Goal: Transaction & Acquisition: Purchase product/service

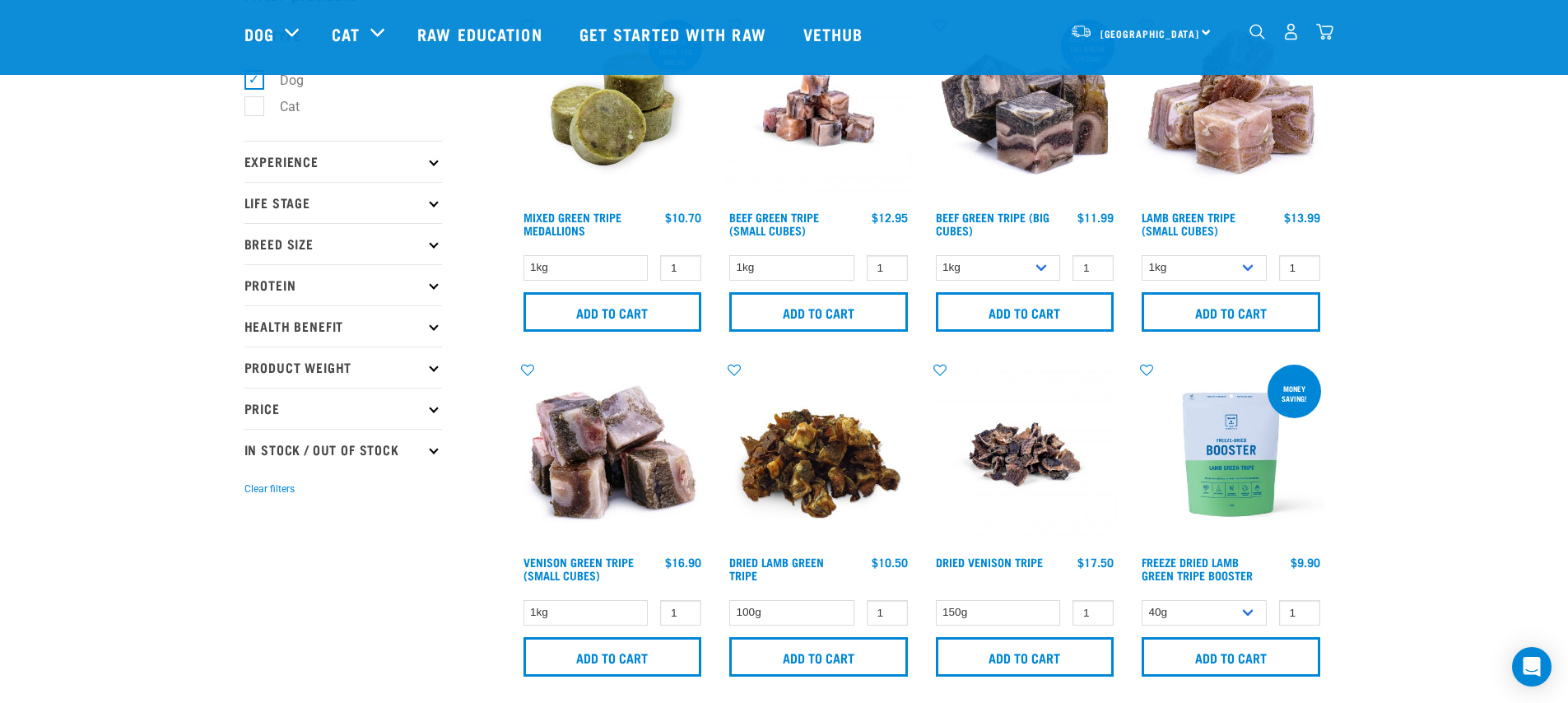
click at [1335, 47] on div "North Island North Island South Island Dog Shop All Dog Get Started Packs 5" at bounding box center [784, 33] width 1107 height 66
click at [1328, 34] on img "dropdown navigation" at bounding box center [1325, 32] width 17 height 17
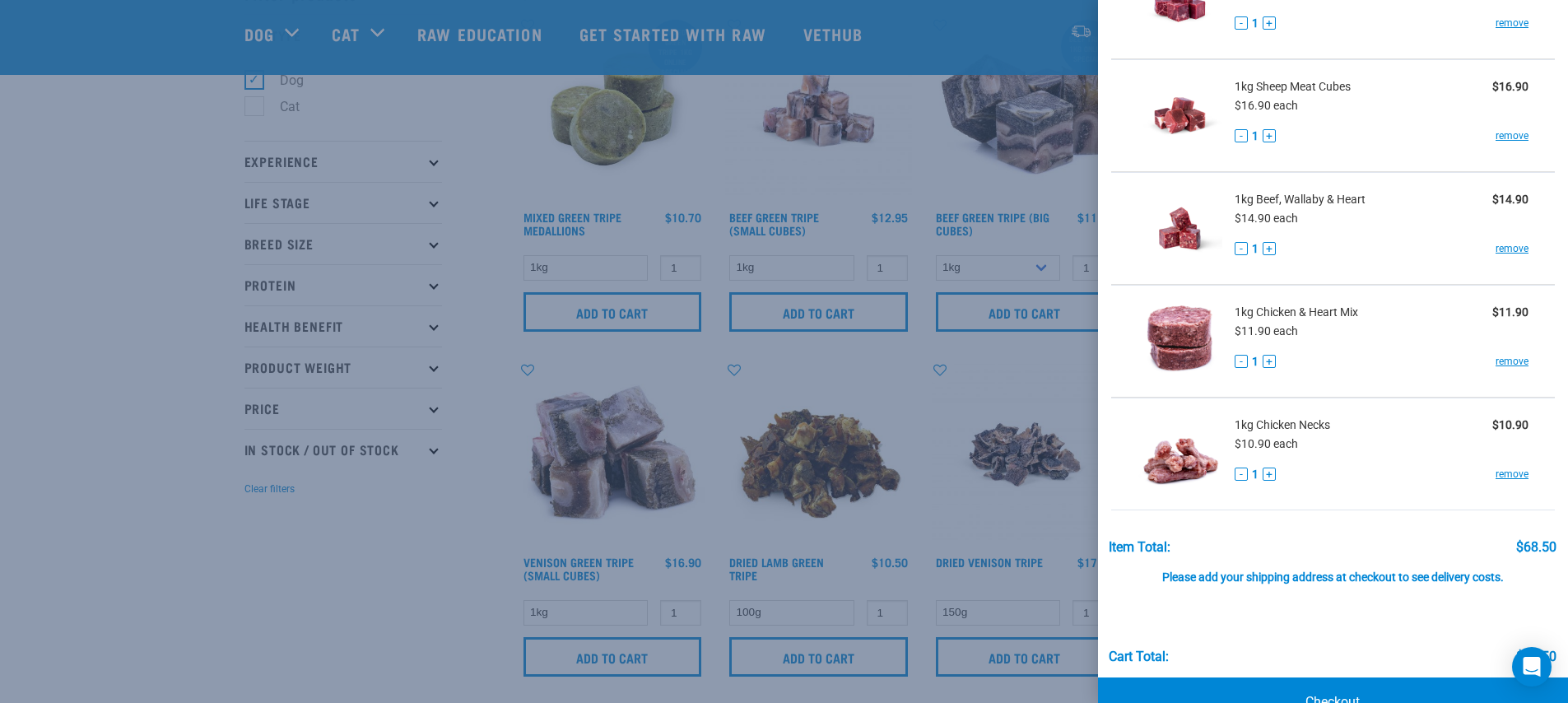
scroll to position [204, 0]
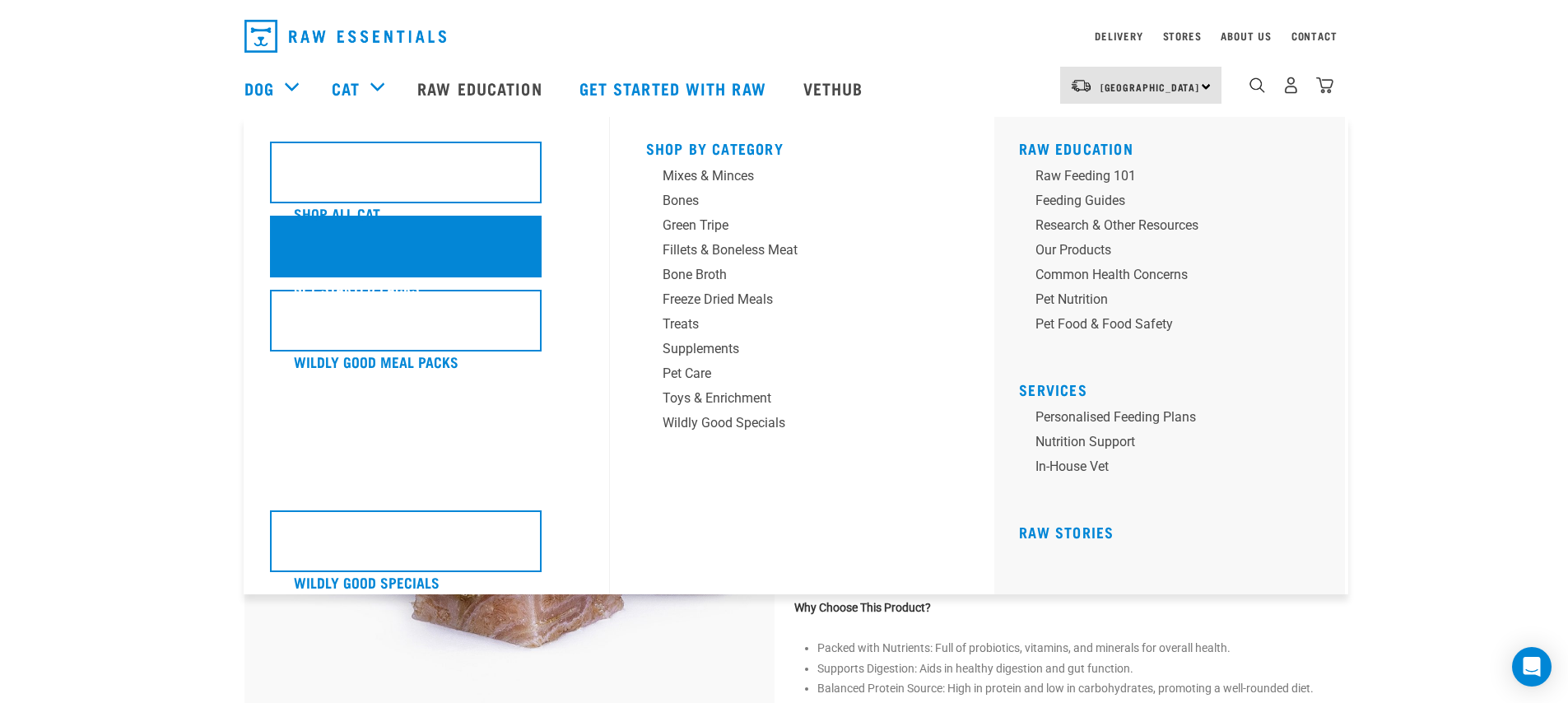
click at [434, 257] on div "Get Started Packs" at bounding box center [406, 247] width 272 height 61
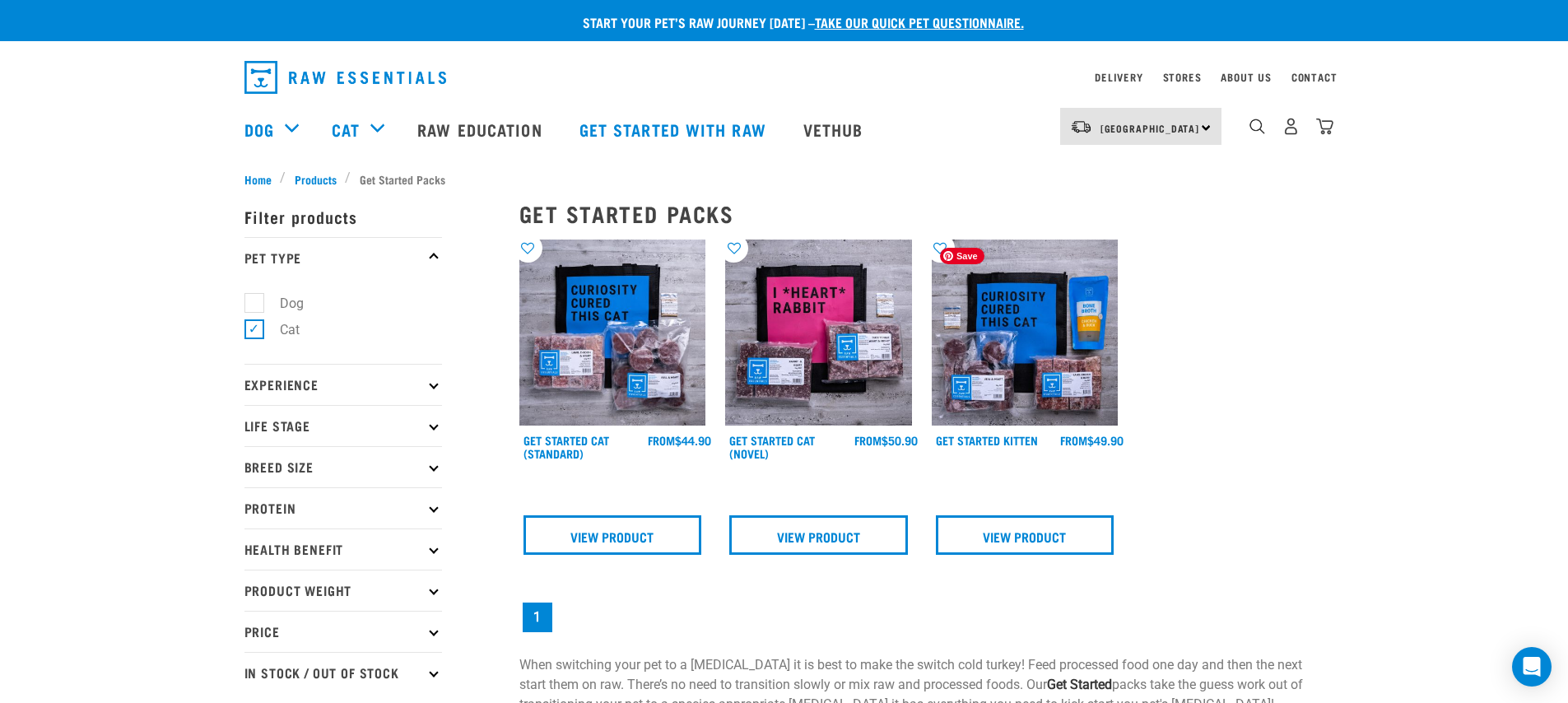
click at [1030, 394] on img at bounding box center [1025, 332] width 187 height 187
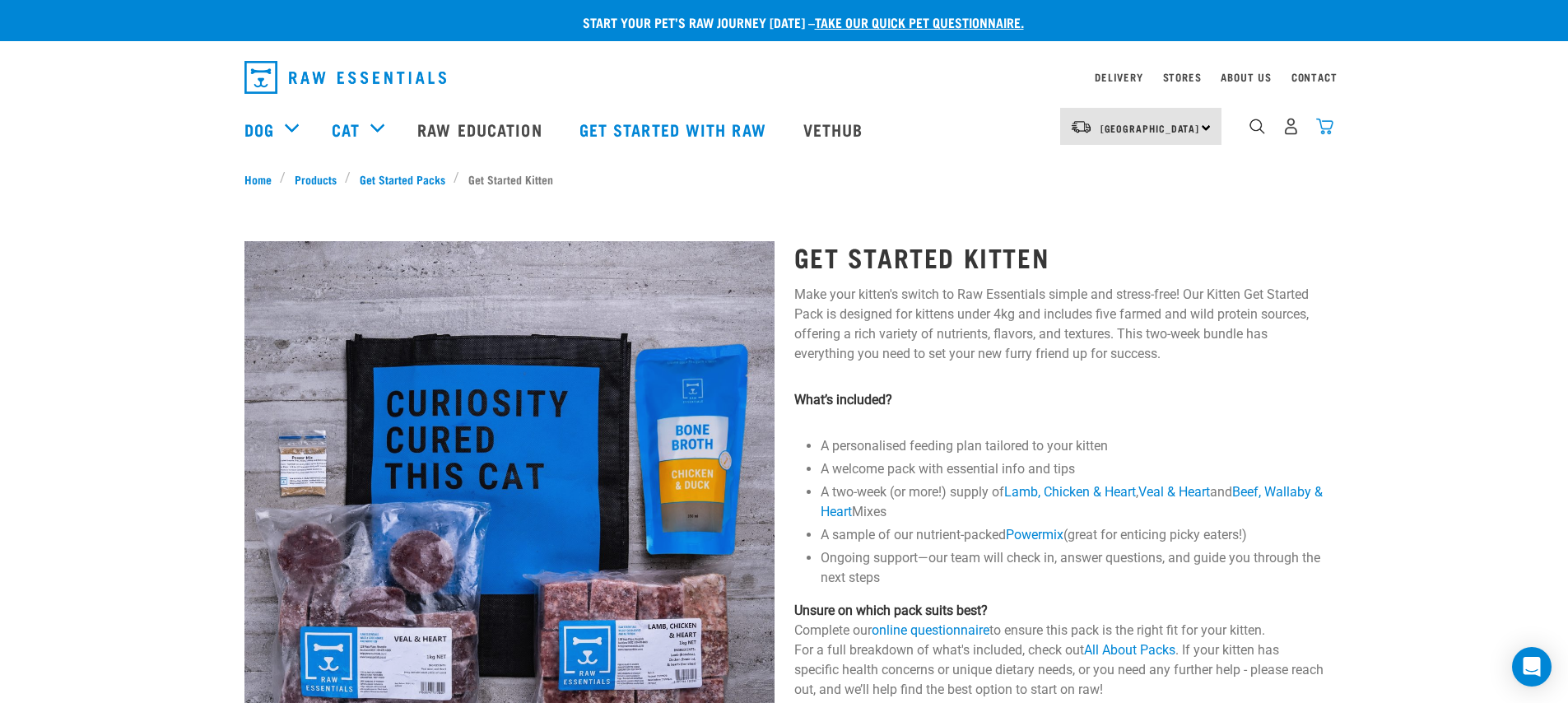
click at [1322, 133] on img "dropdown navigation" at bounding box center [1325, 126] width 17 height 17
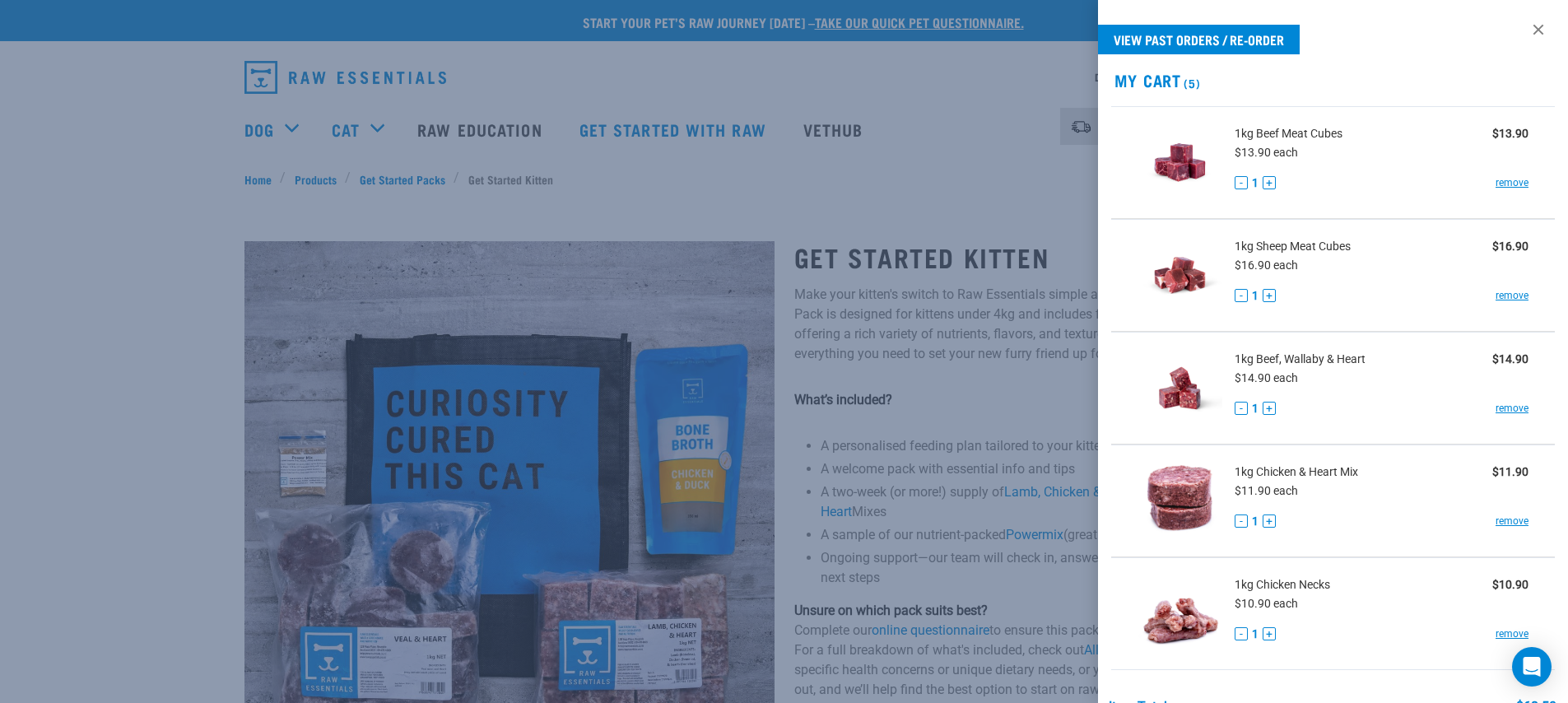
click at [1049, 351] on div at bounding box center [784, 352] width 1568 height 703
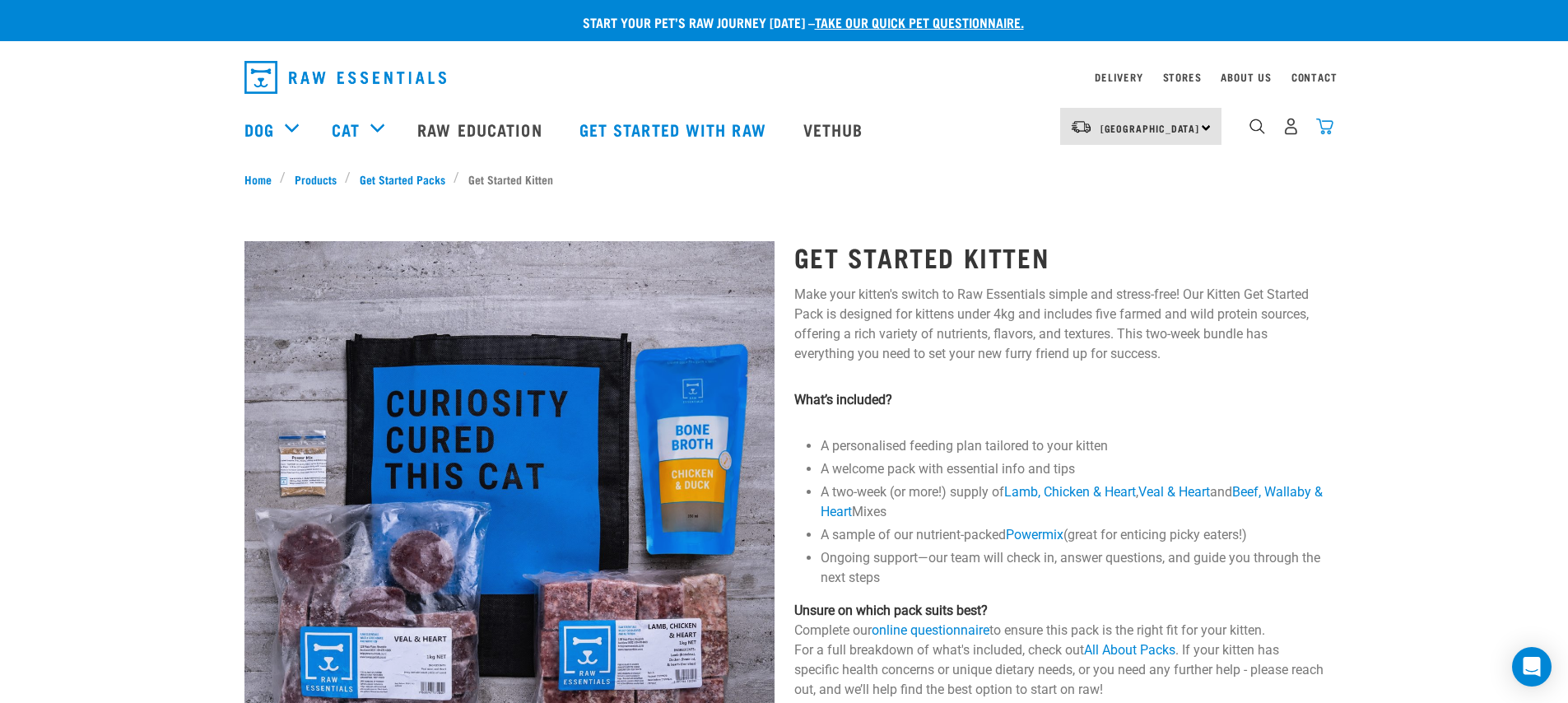
click at [1325, 123] on img "dropdown navigation" at bounding box center [1325, 126] width 17 height 17
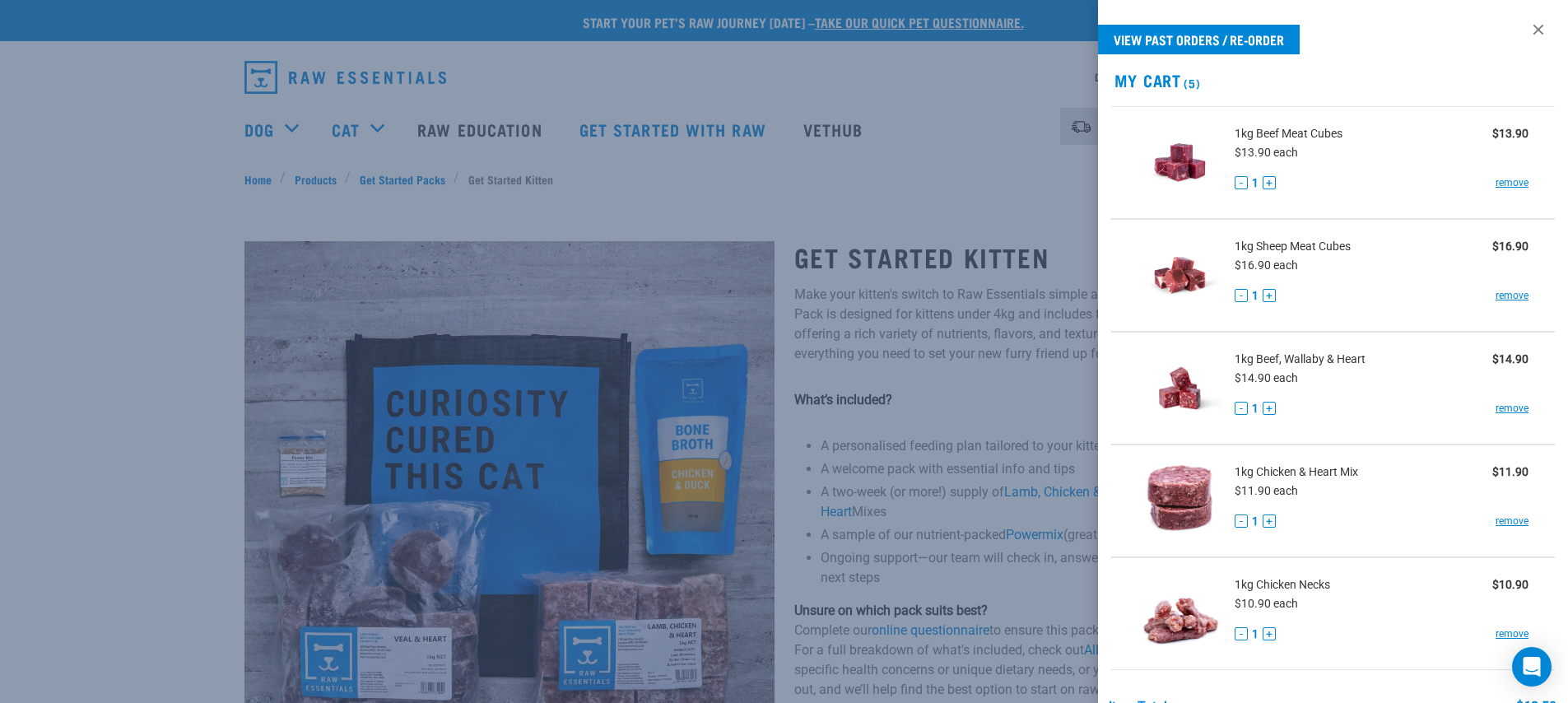
click at [1055, 322] on div at bounding box center [784, 352] width 1568 height 703
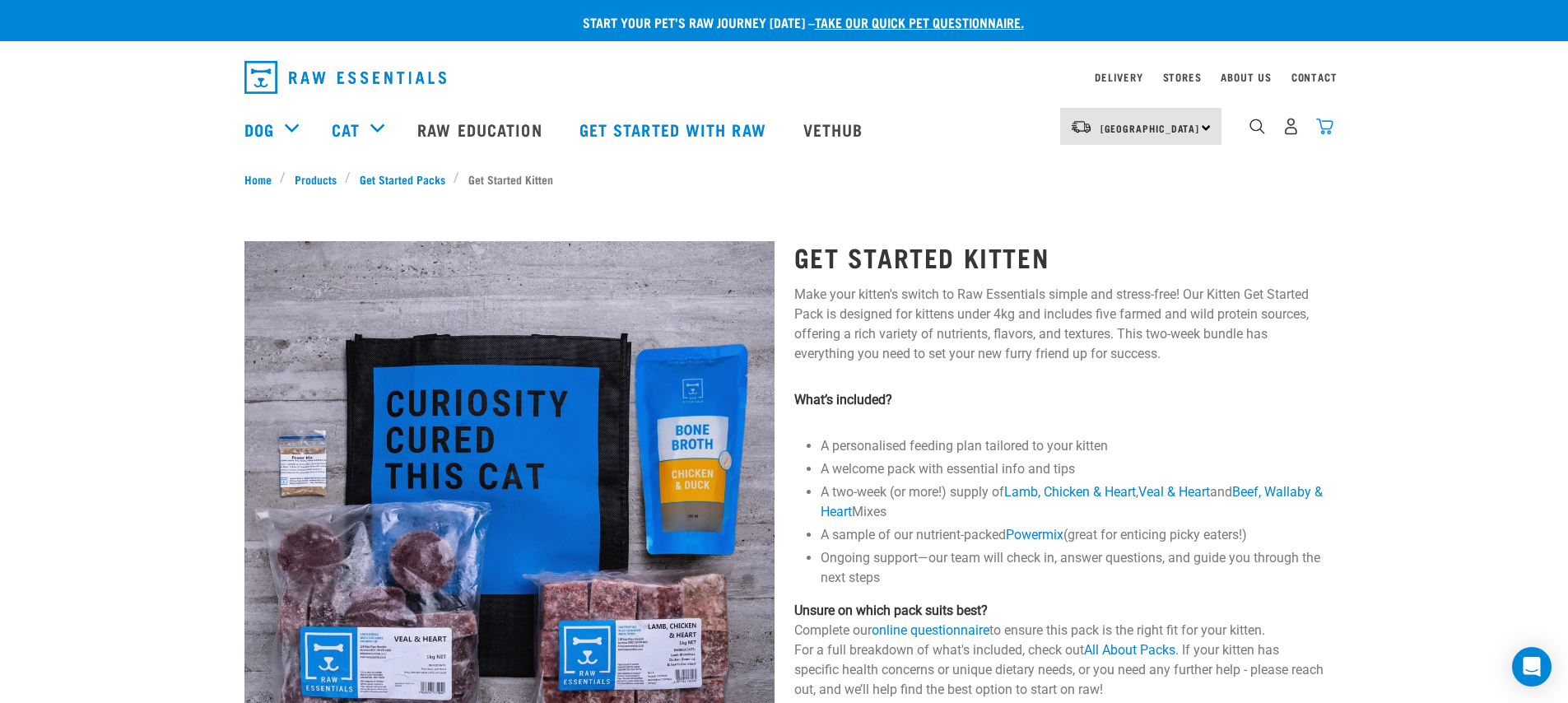
click at [1320, 134] on img "dropdown navigation" at bounding box center [1325, 126] width 17 height 17
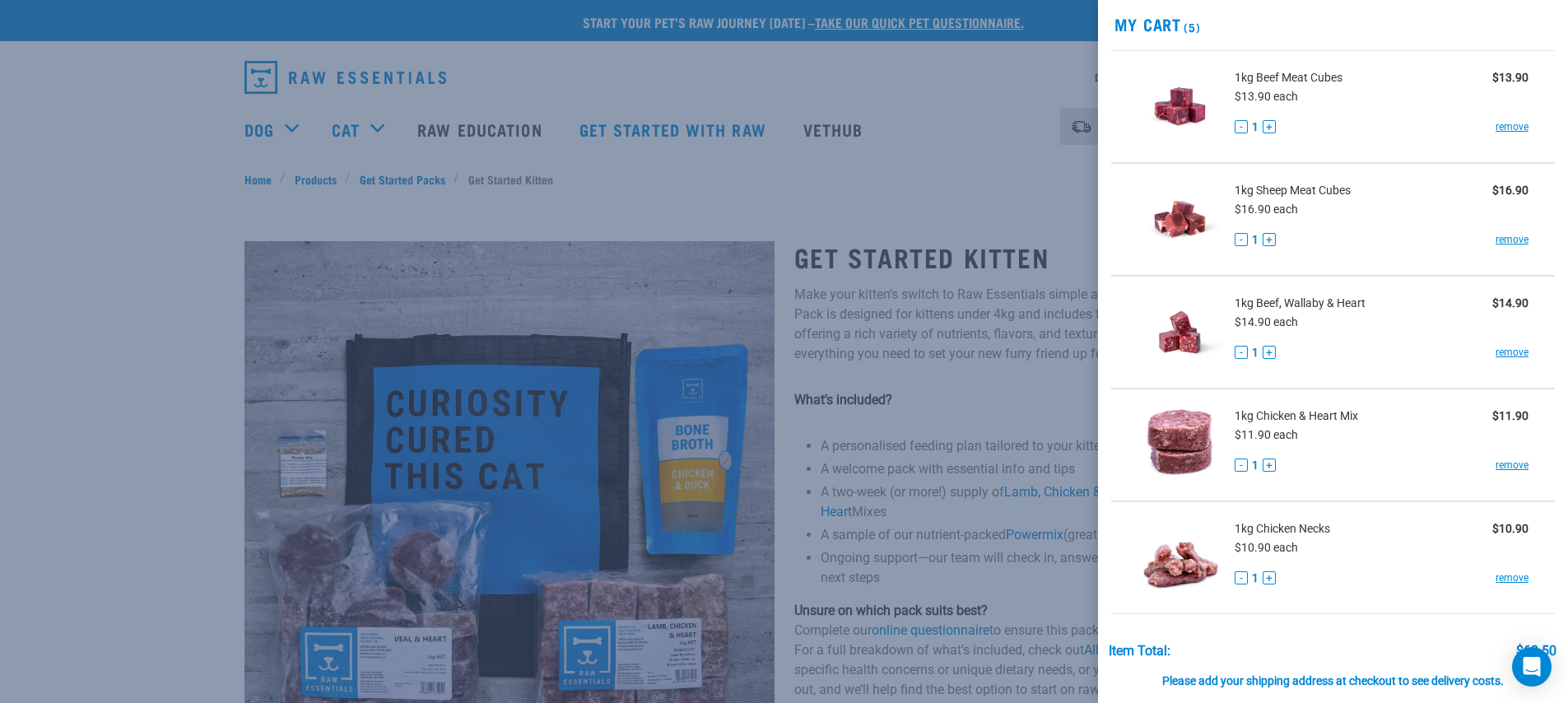
scroll to position [204, 0]
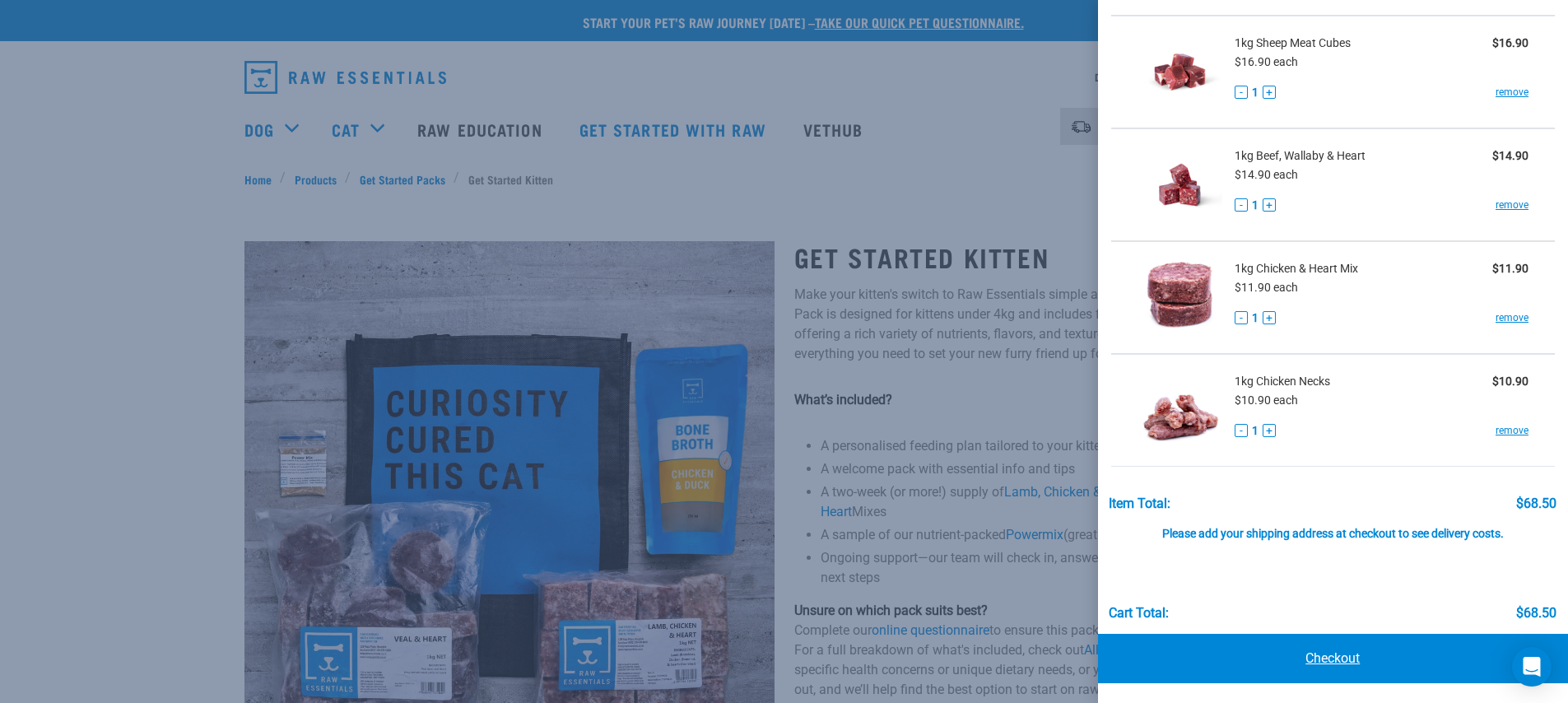
click at [1398, 654] on link "Checkout" at bounding box center [1334, 658] width 471 height 49
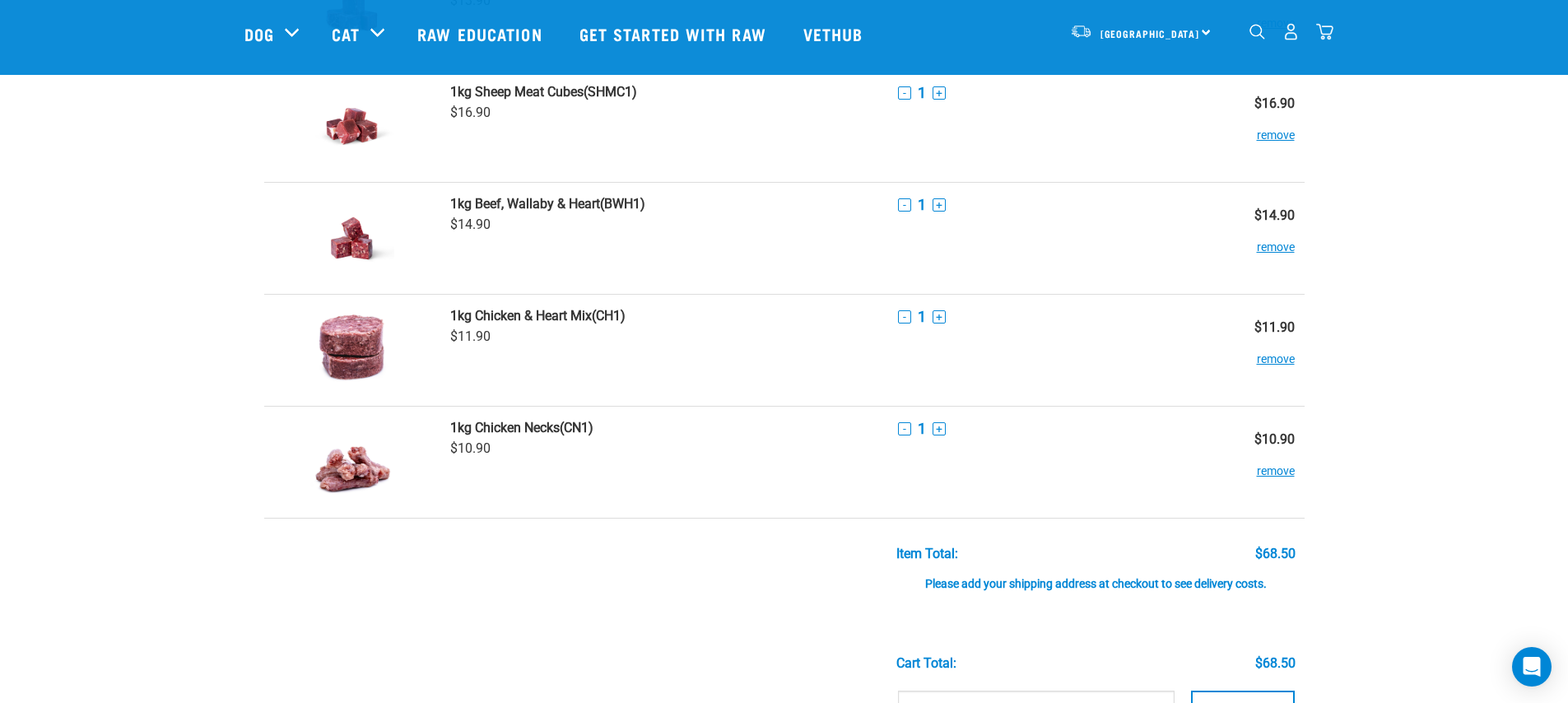
scroll to position [317, 0]
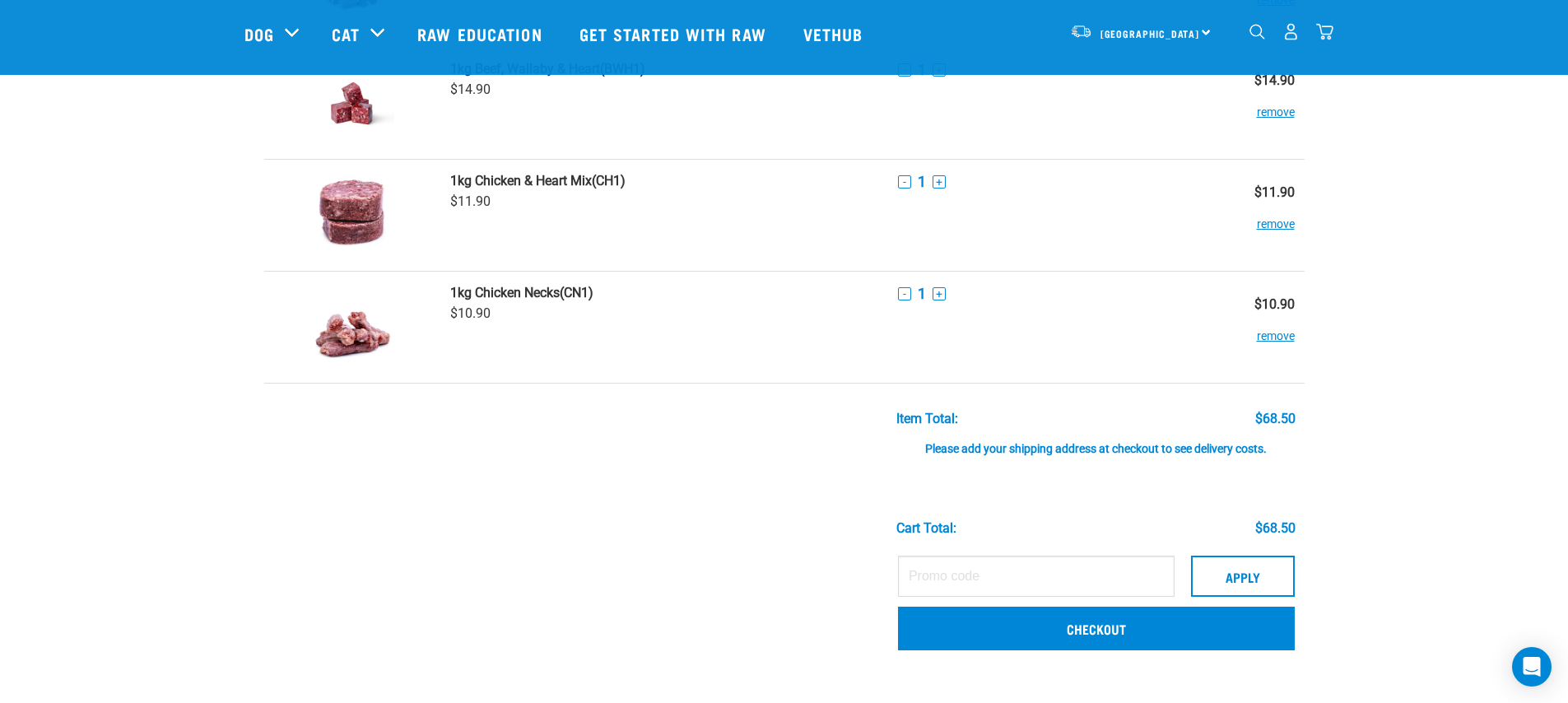
click at [309, 532] on td at bounding box center [352, 465] width 177 height 164
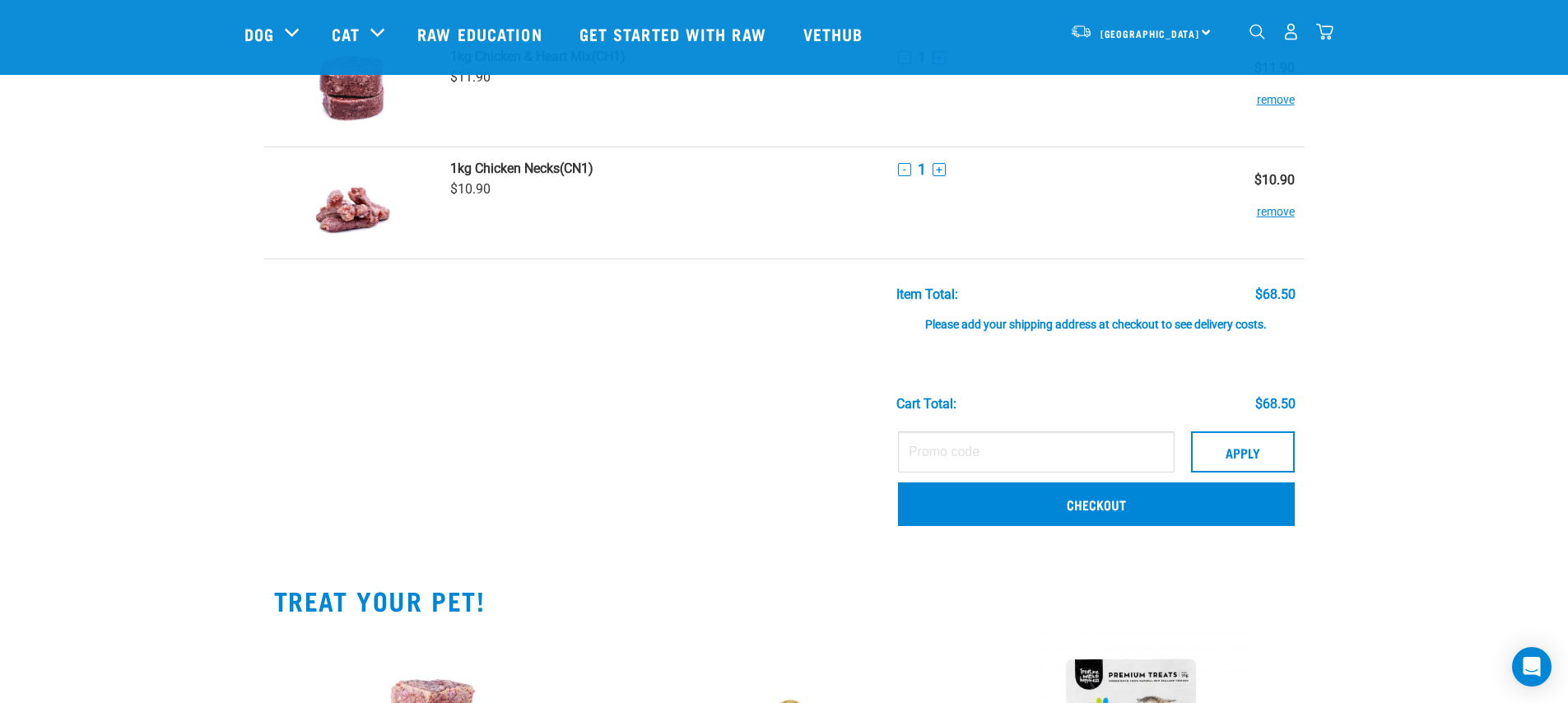
scroll to position [0, 0]
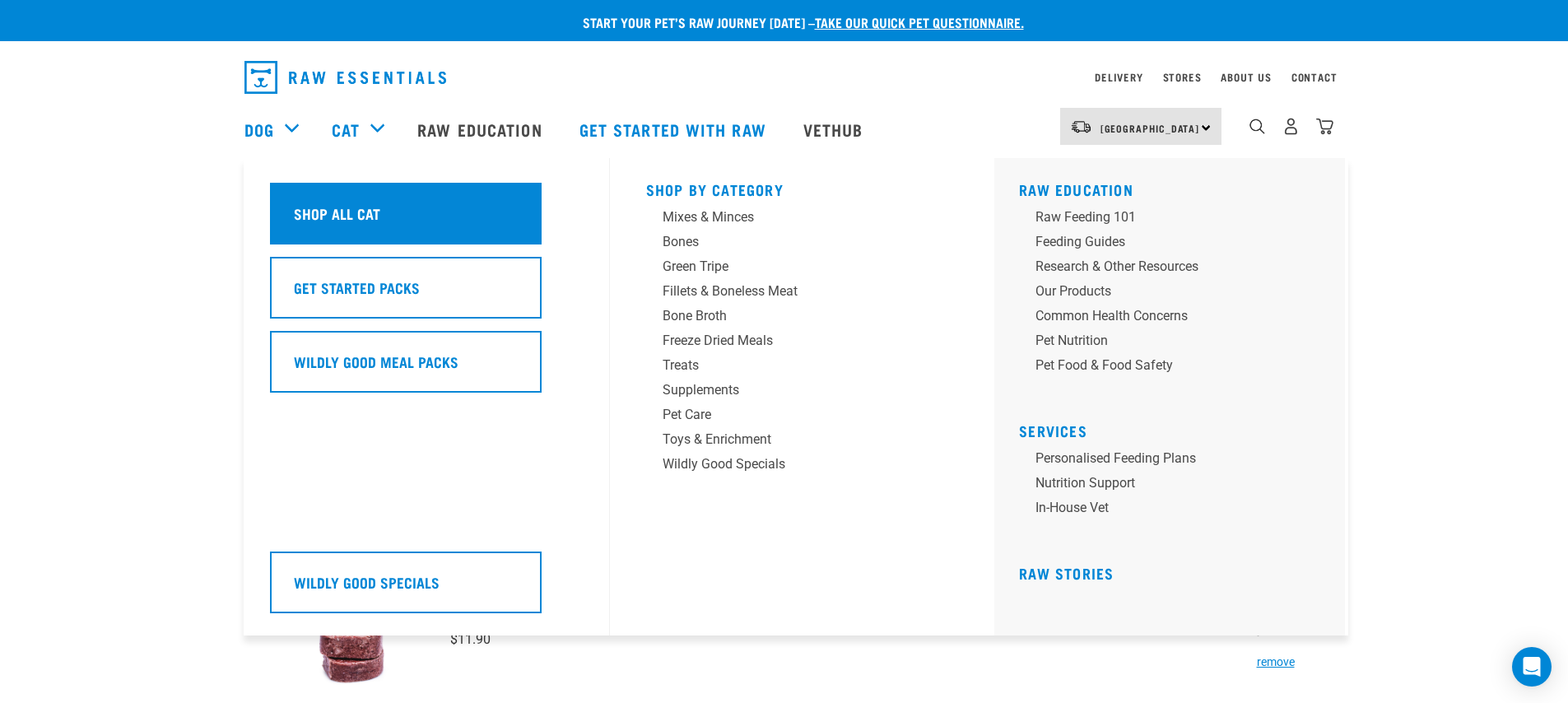
click at [337, 211] on h5 "Shop All Cat" at bounding box center [337, 214] width 86 height 22
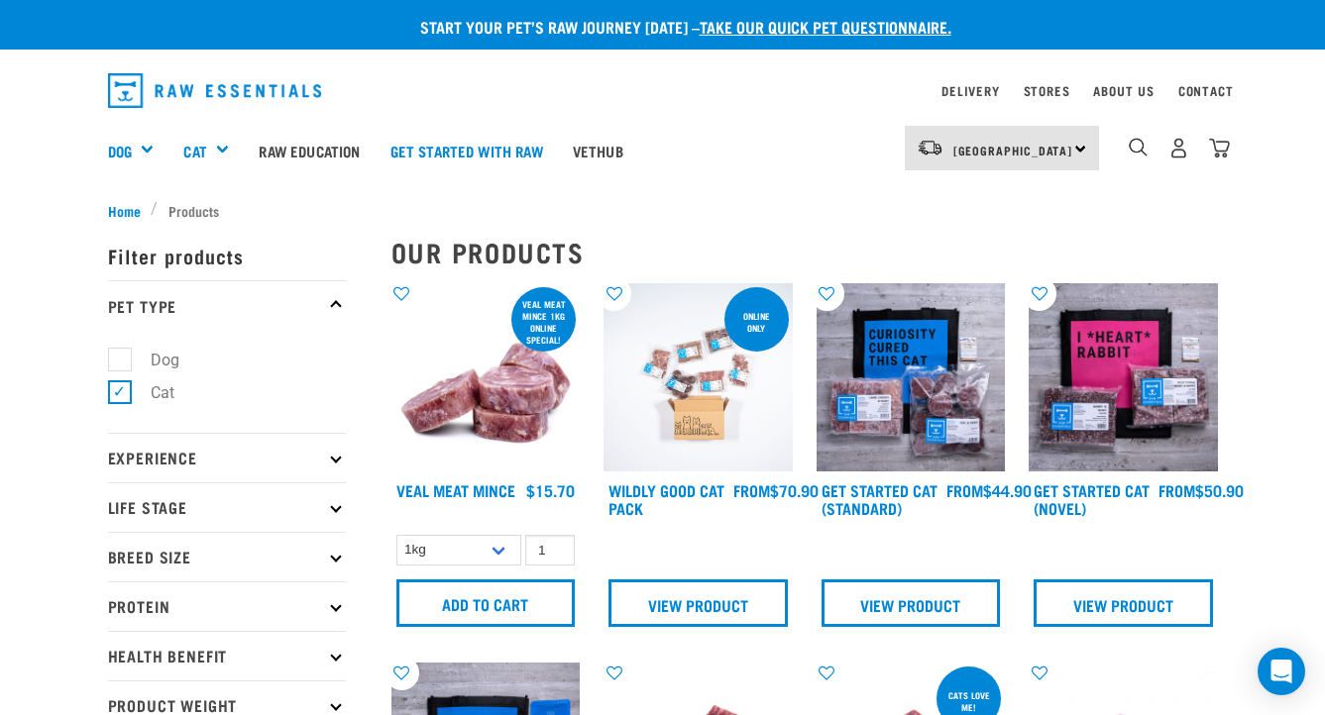
click at [1187, 161] on div "5" at bounding box center [1178, 148] width 102 height 45
click at [1185, 158] on img "dropdown navigation" at bounding box center [1178, 148] width 21 height 21
click at [1212, 155] on img "dropdown navigation" at bounding box center [1219, 148] width 21 height 21
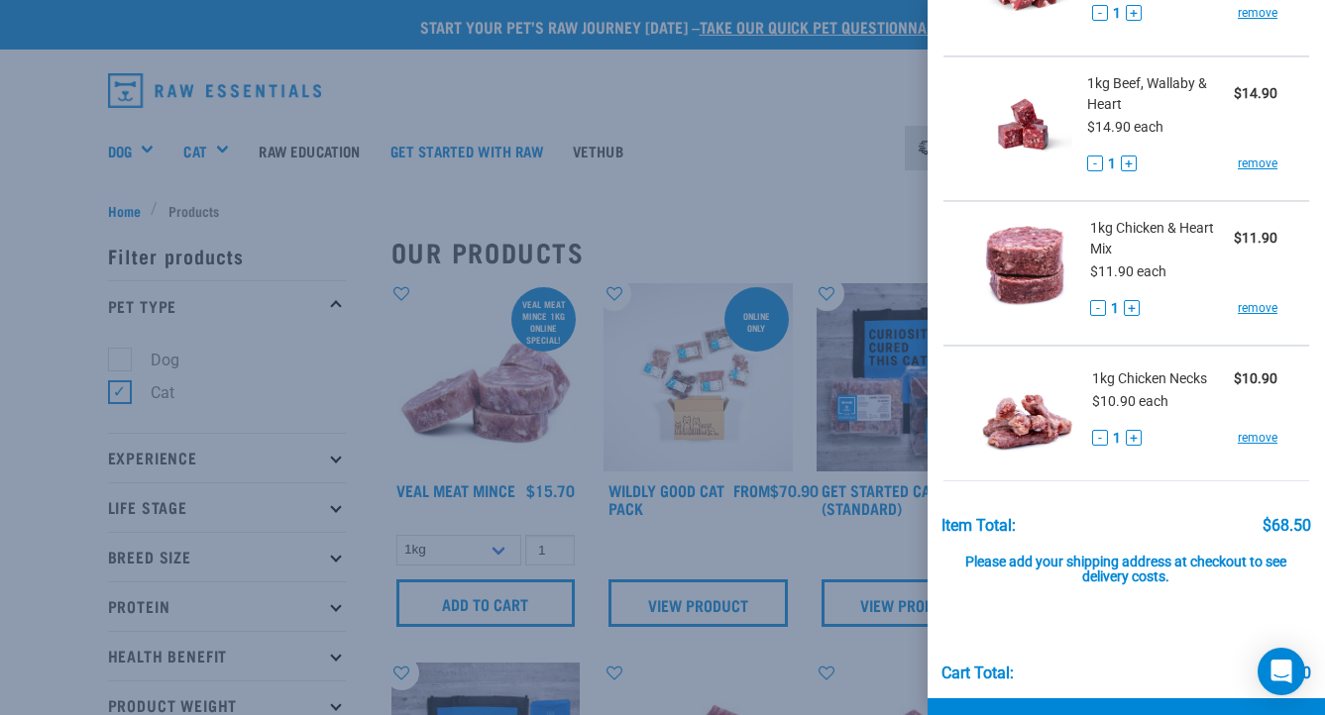
scroll to position [161, 0]
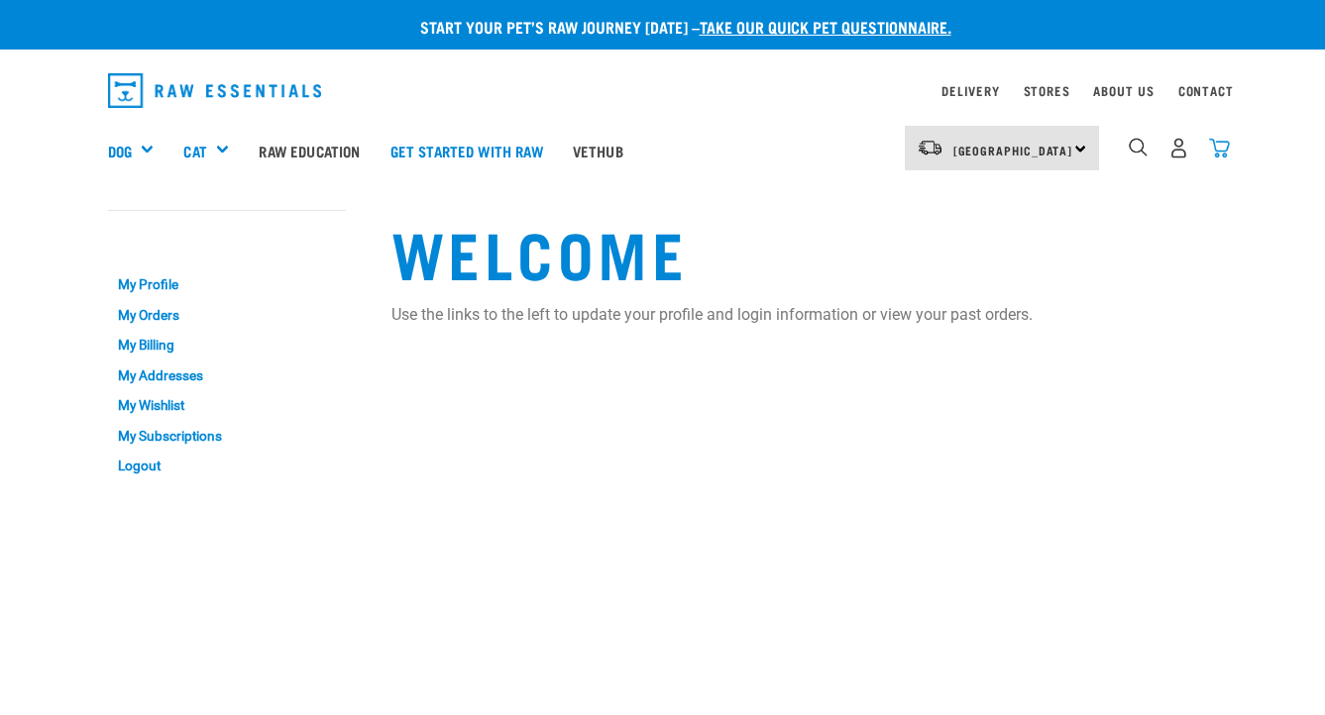
click at [1217, 143] on img "dropdown navigation" at bounding box center [1219, 148] width 21 height 21
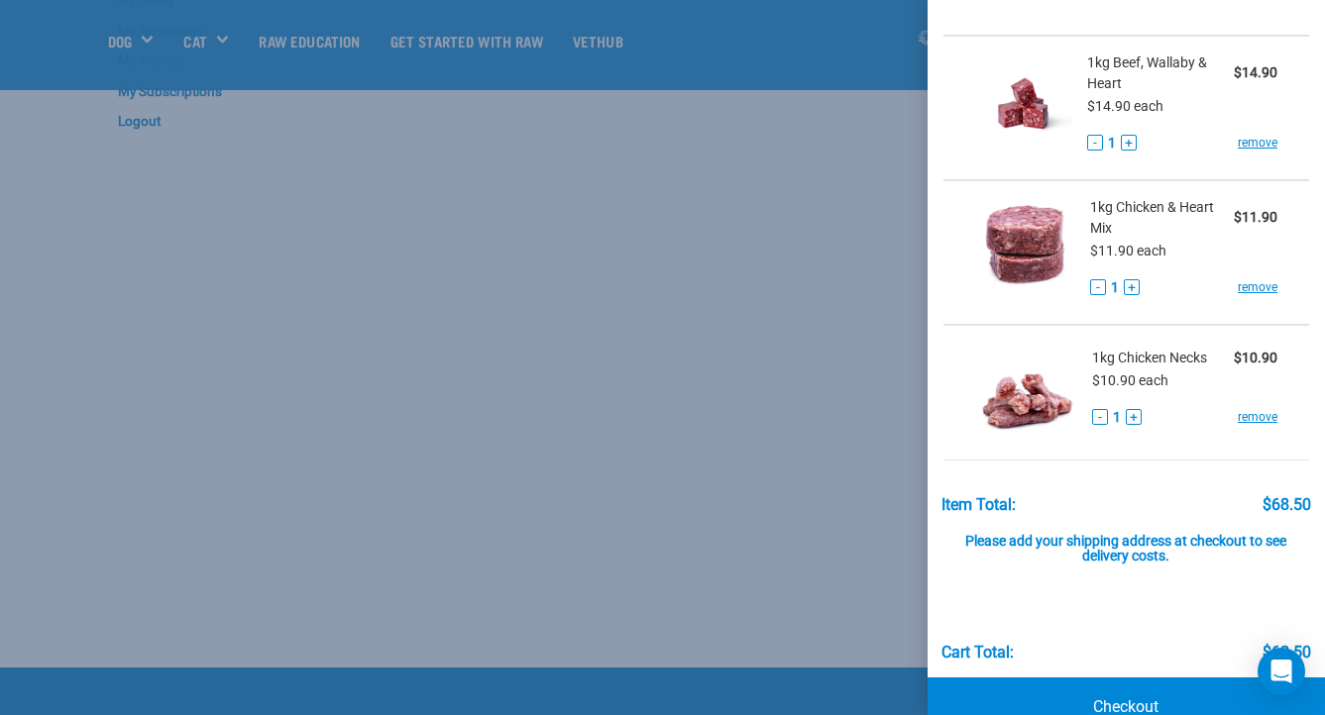
scroll to position [427, 0]
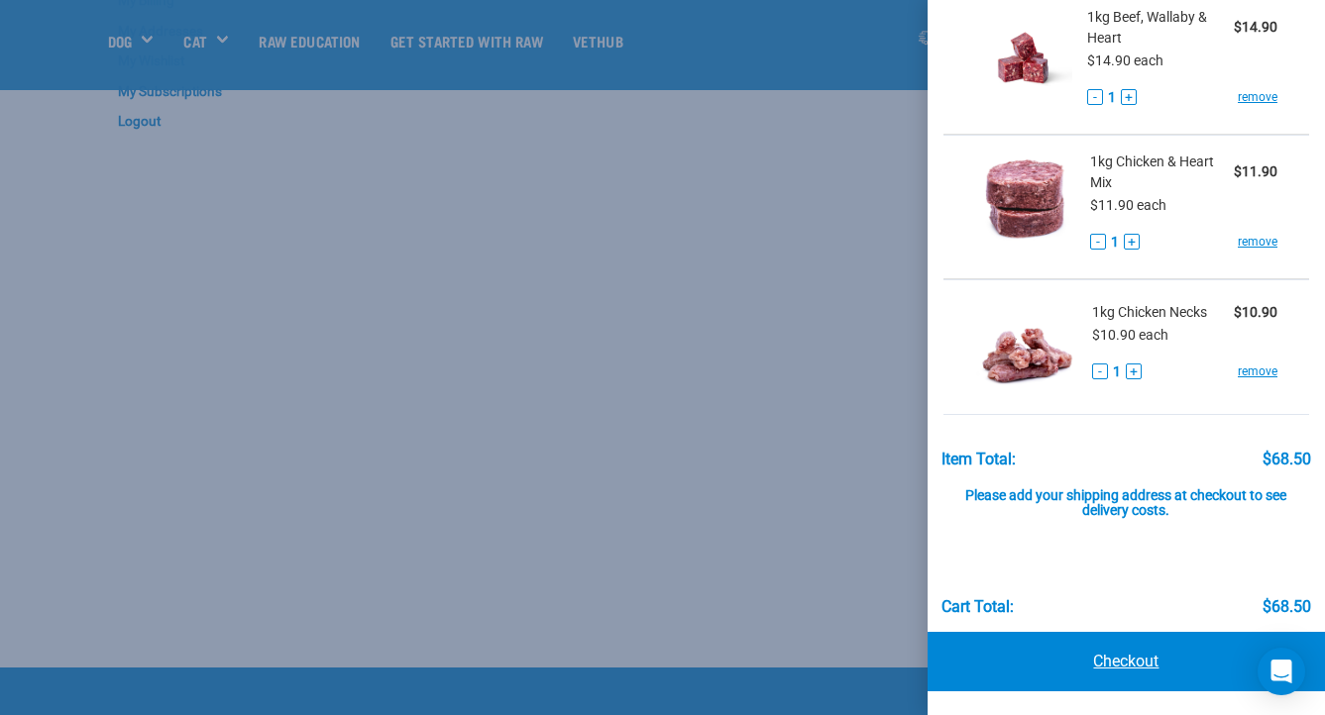
click at [1133, 668] on link "Checkout" at bounding box center [1125, 661] width 397 height 59
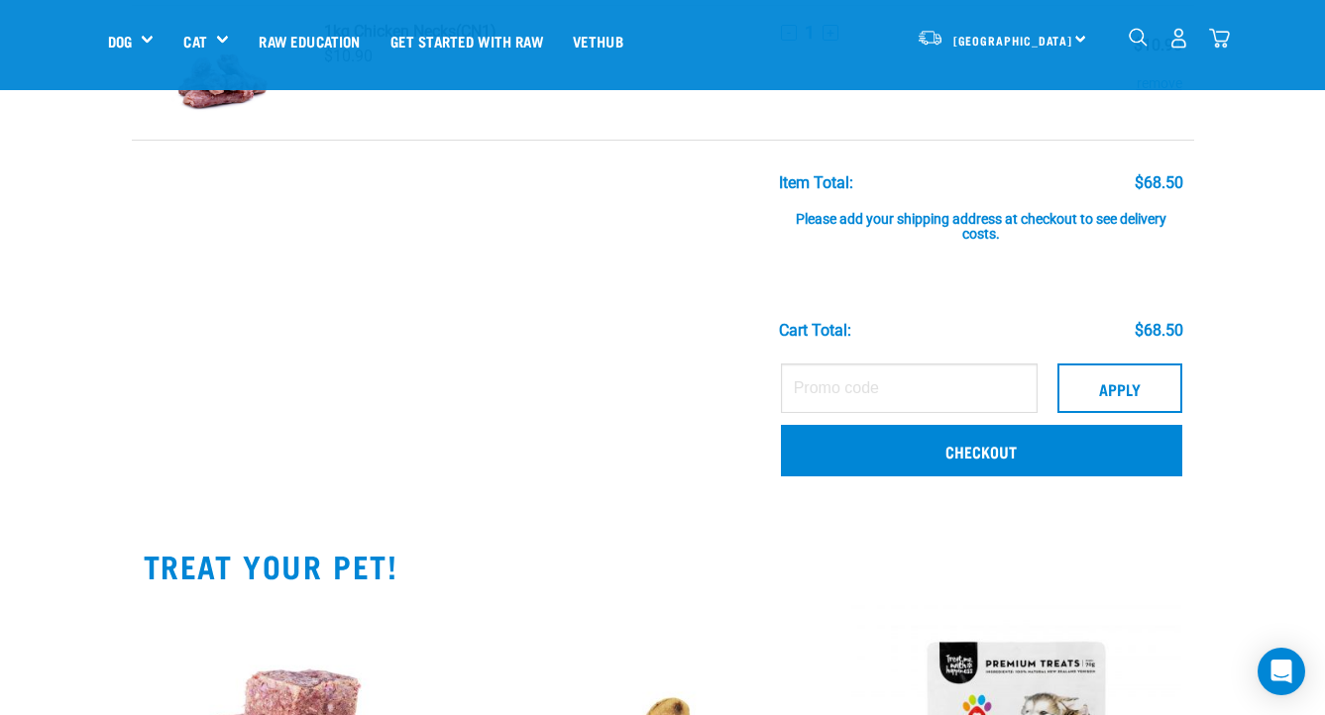
scroll to position [1134, 0]
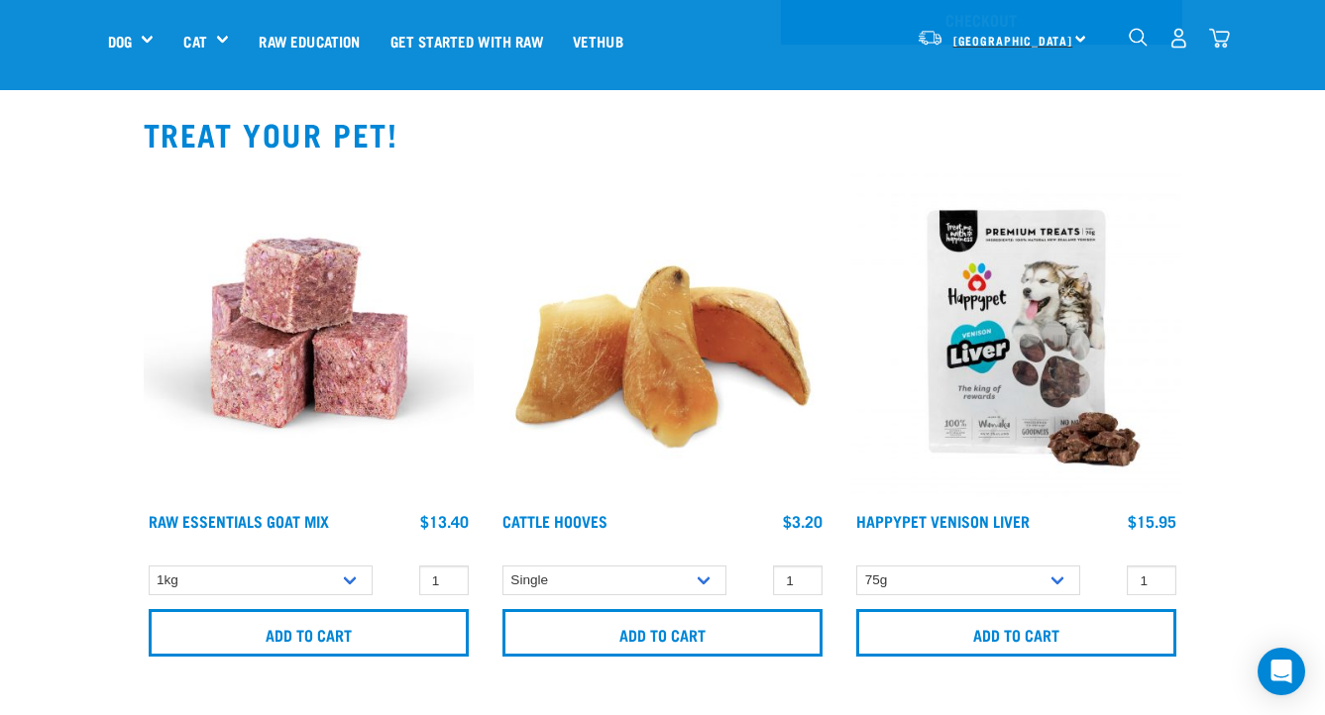
click at [979, 44] on span "[GEOGRAPHIC_DATA]" at bounding box center [1013, 40] width 120 height 7
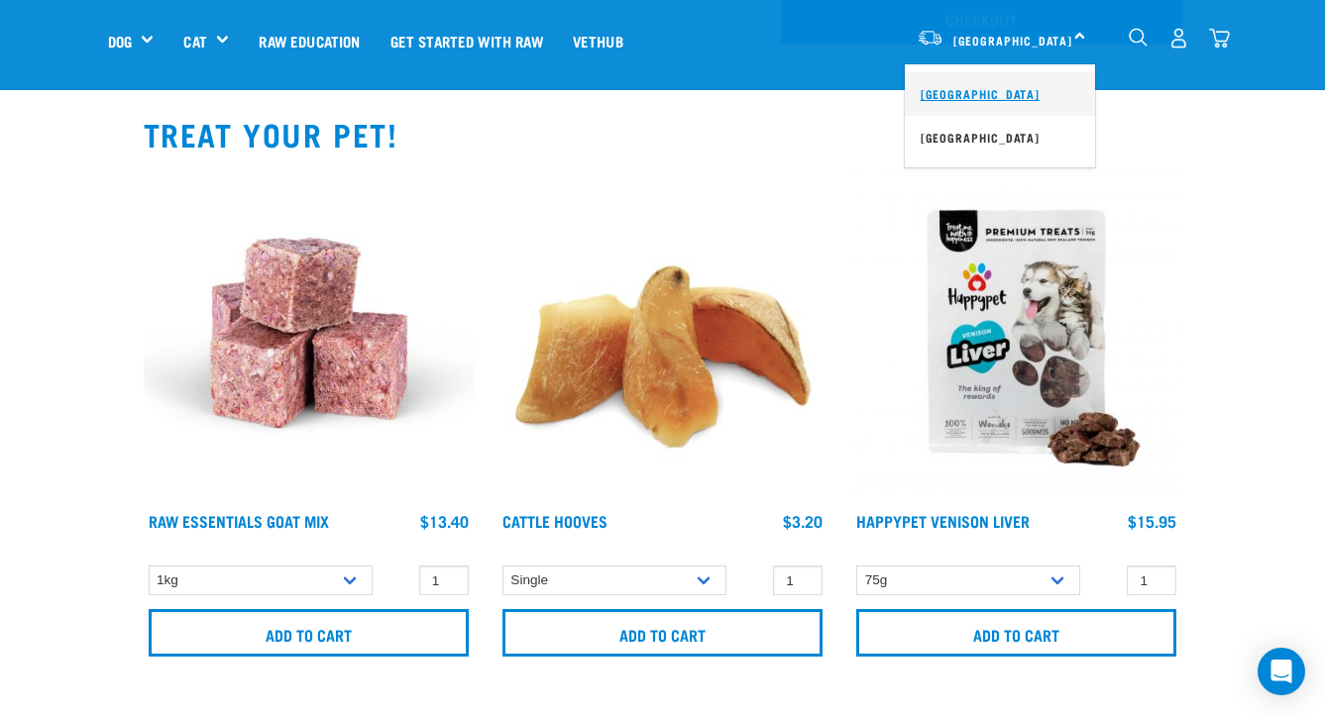
click at [990, 108] on link "[GEOGRAPHIC_DATA]" at bounding box center [1000, 94] width 190 height 44
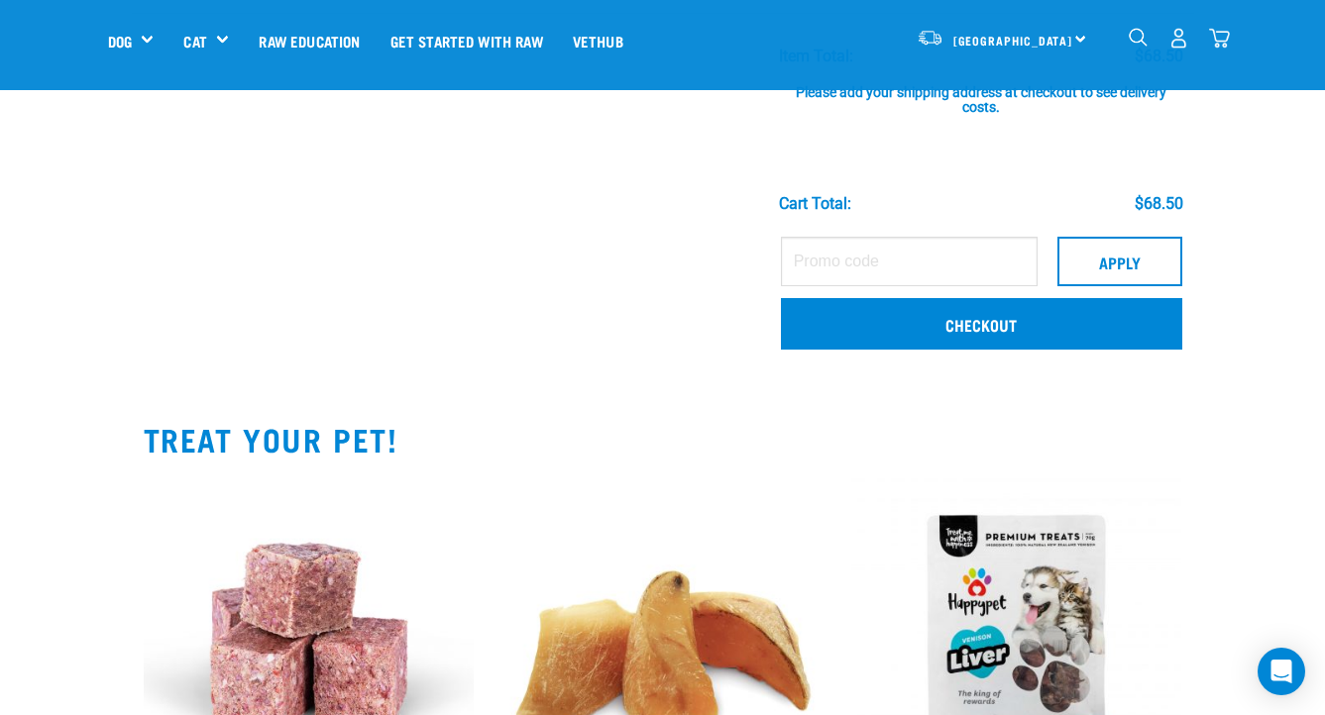
scroll to position [498, 0]
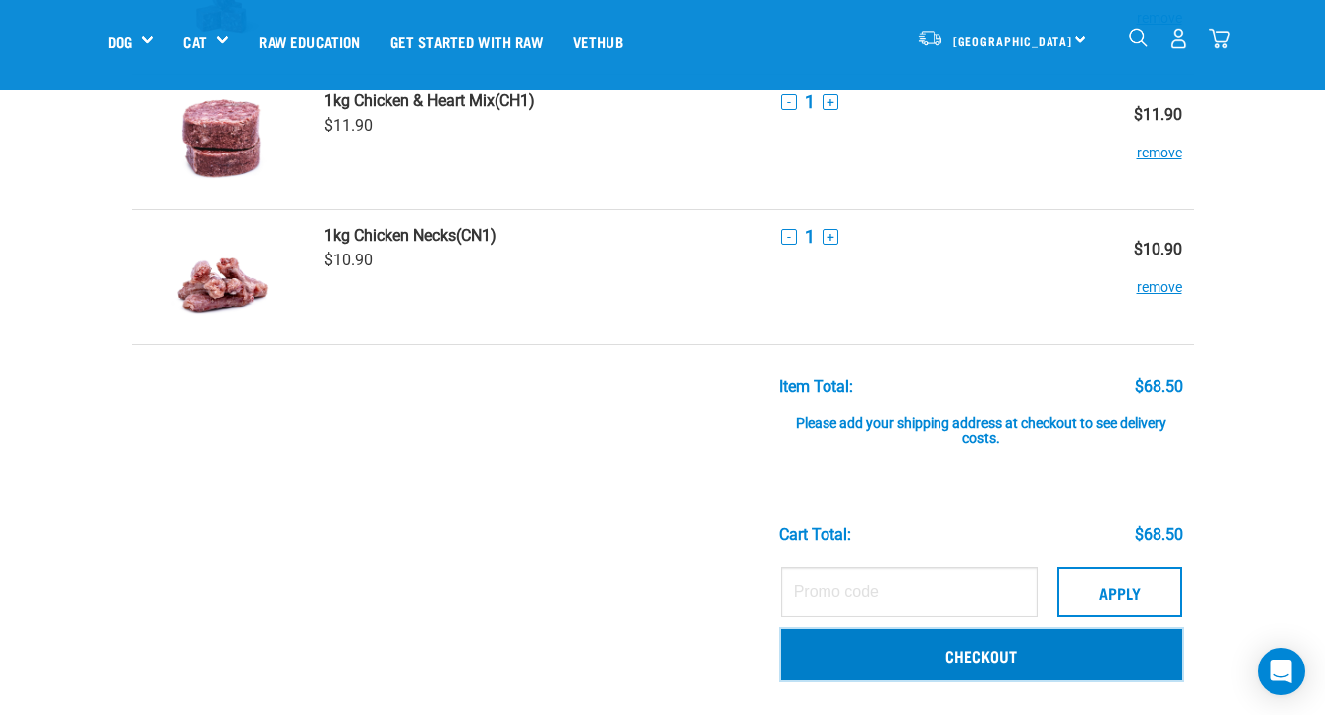
click at [971, 662] on link "Checkout" at bounding box center [981, 655] width 401 height 52
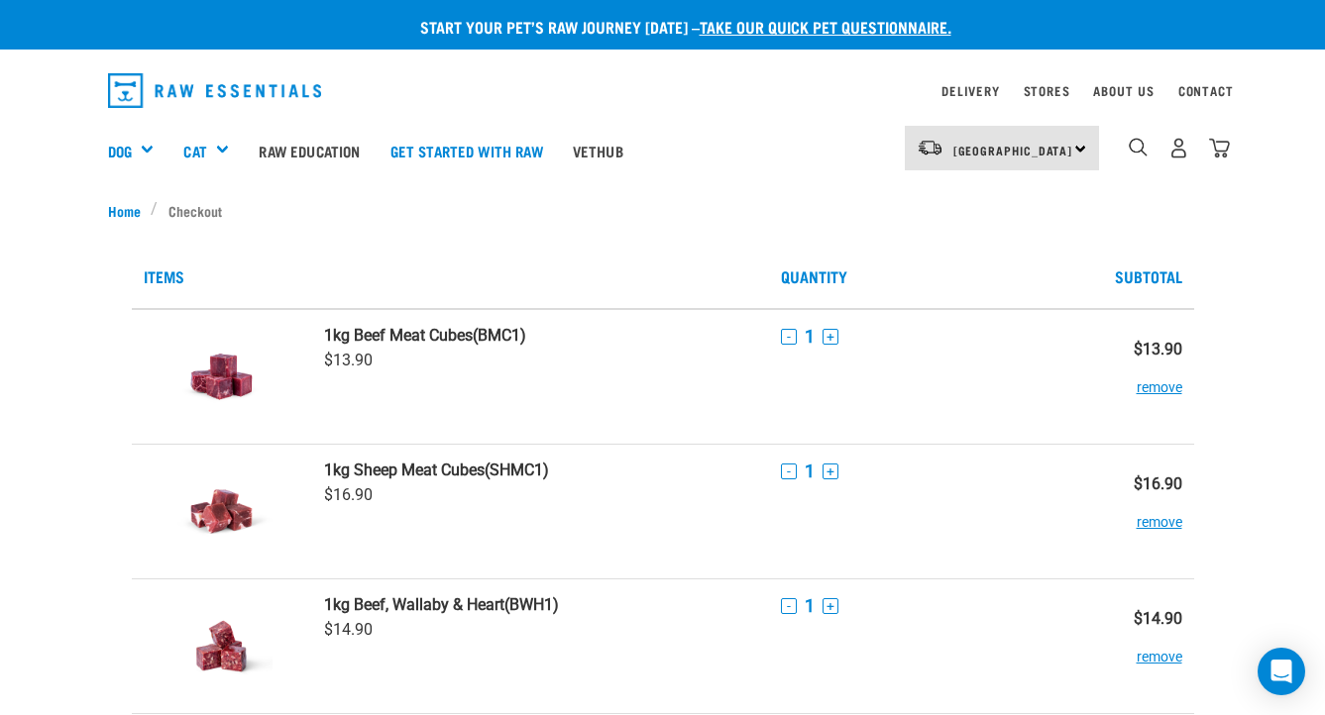
scroll to position [66, 0]
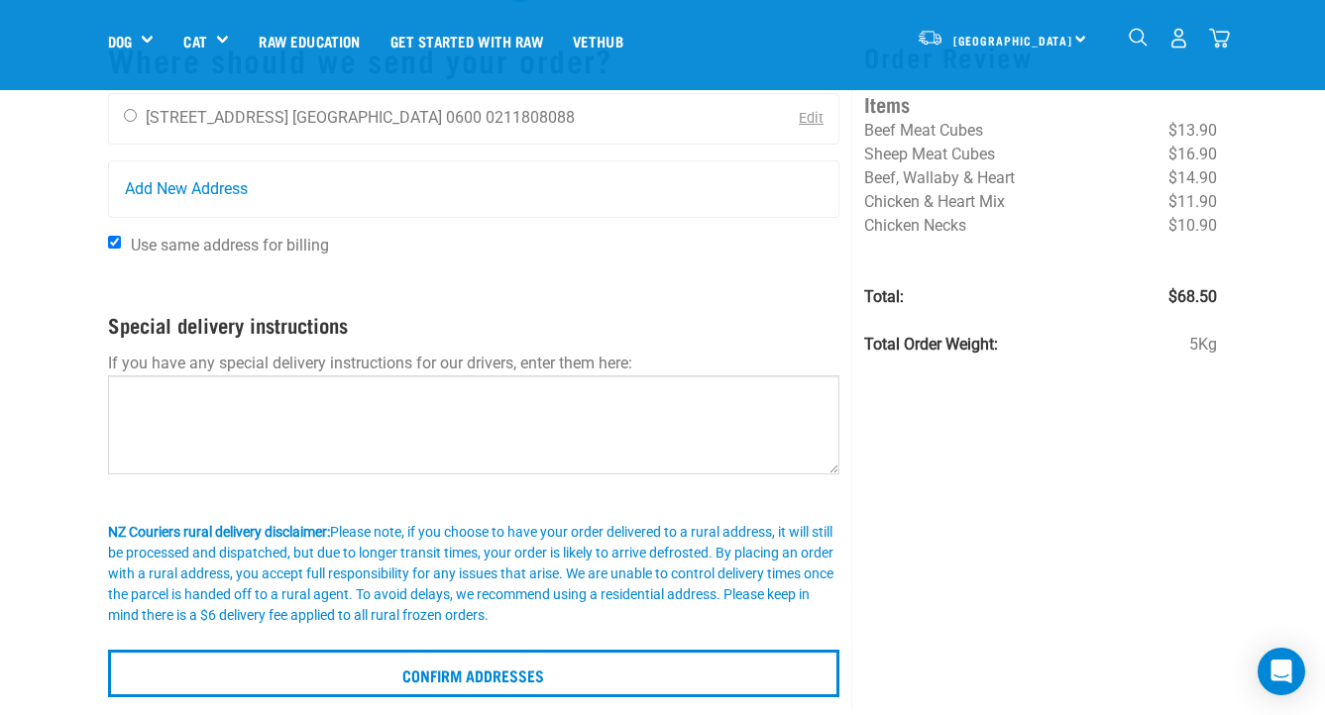
scroll to position [240, 0]
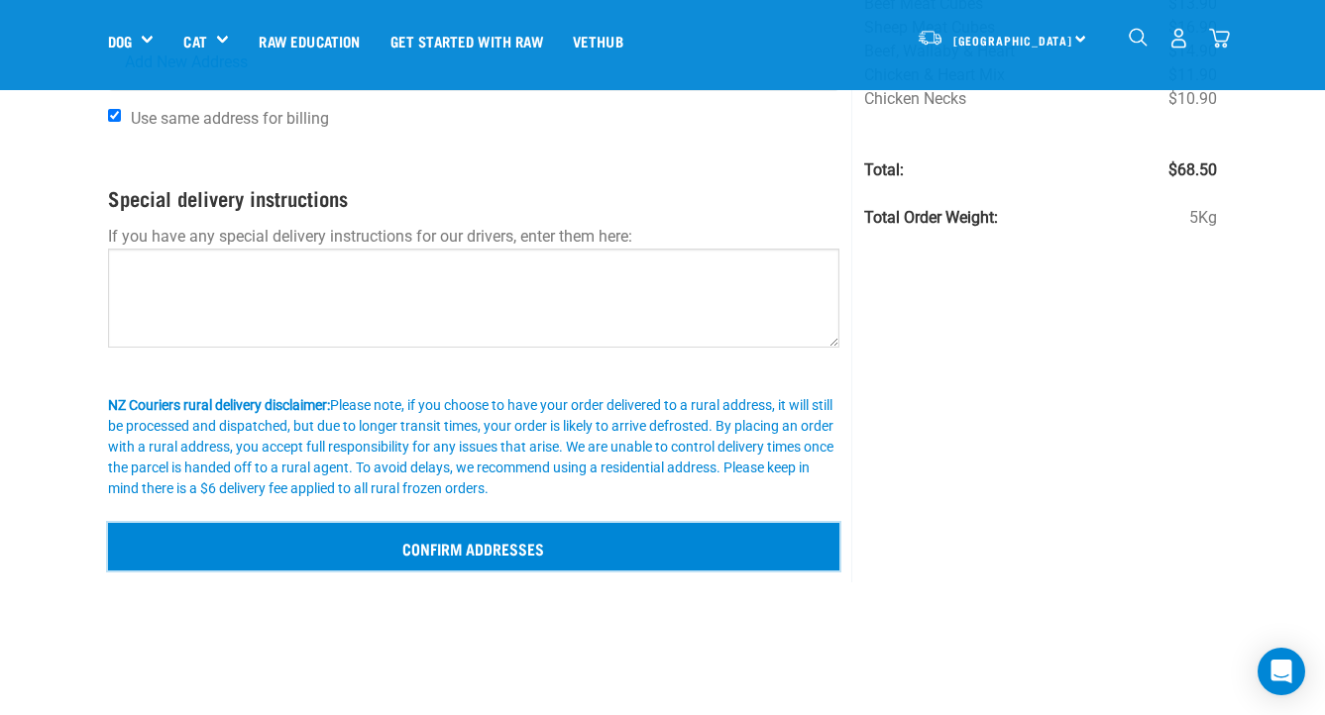
click at [498, 557] on input "Confirm addresses" at bounding box center [474, 547] width 732 height 48
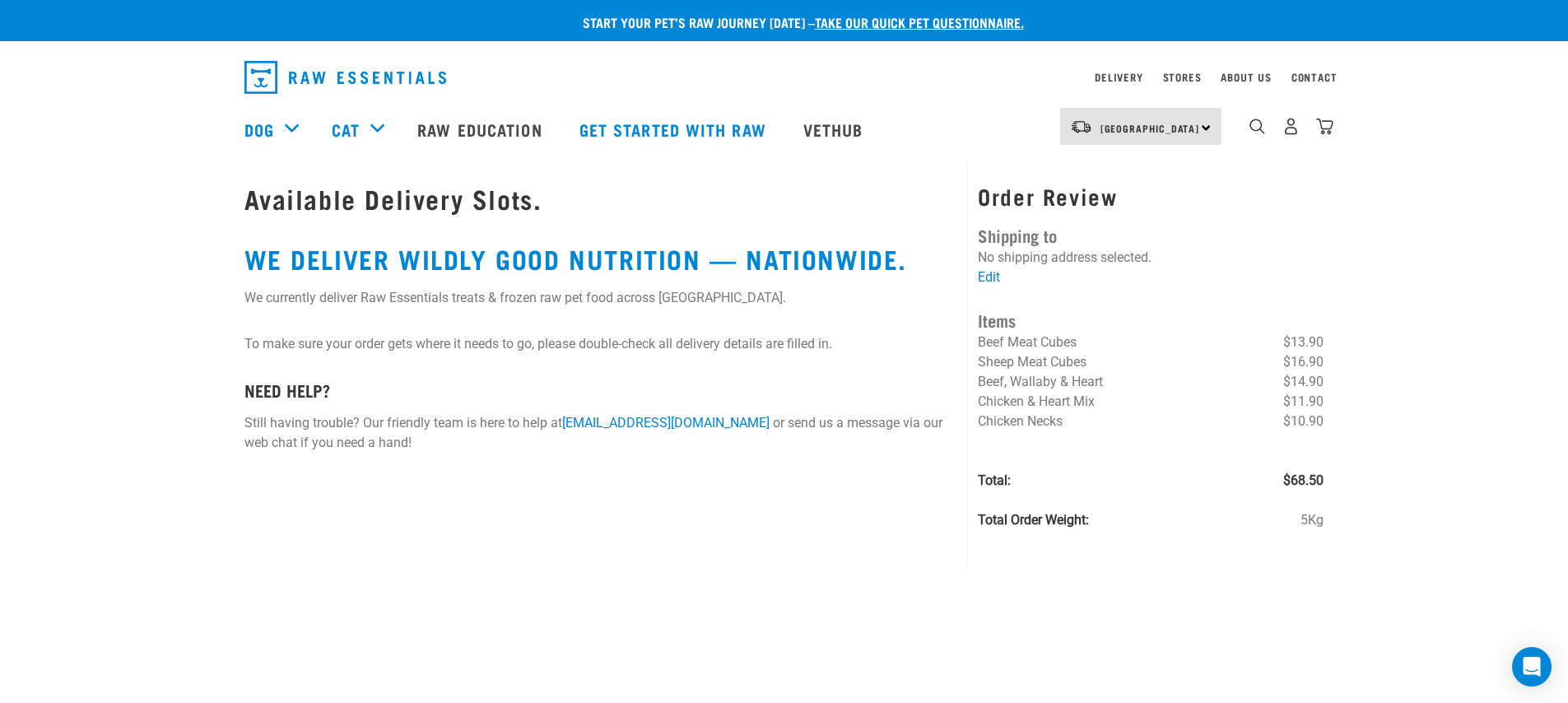
click at [559, 330] on div "Available Delivery Slots. WE DELIVER WILDLY GOOD NUTRITION — NATIONWIDE. We cur…" at bounding box center [601, 355] width 734 height 389
click at [462, 189] on h1 "Available Delivery Slots." at bounding box center [601, 199] width 714 height 30
drag, startPoint x: 468, startPoint y: 204, endPoint x: 594, endPoint y: 298, distance: 157.2
click at [594, 298] on div "Available Delivery Slots. WE DELIVER WILDLY GOOD NUTRITION — NATIONWIDE. We cur…" at bounding box center [601, 355] width 734 height 389
click at [594, 298] on p "We currently deliver Raw Essentials treats & frozen raw pet food across New Zea…" at bounding box center [601, 298] width 714 height 20
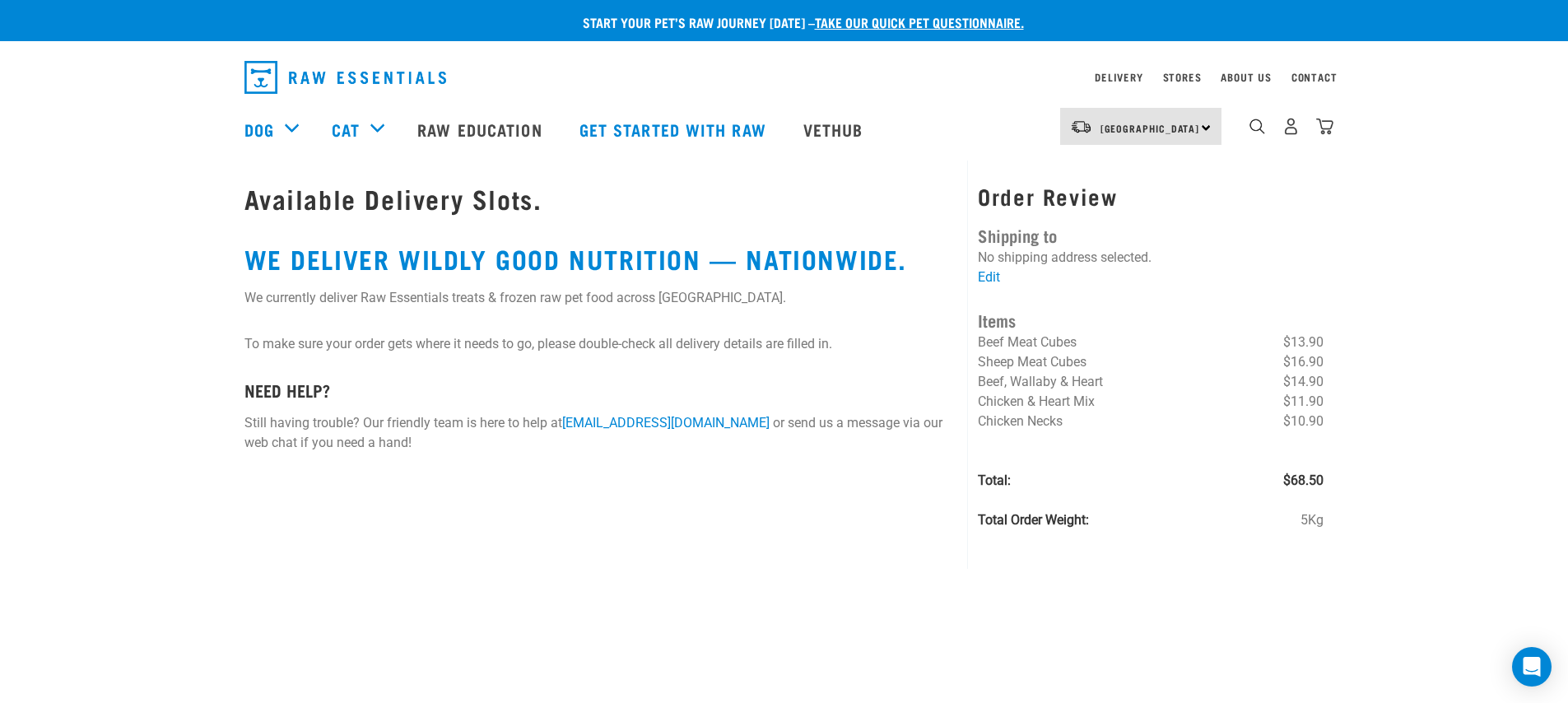
click at [1100, 426] on li "Chicken Necks $10.90" at bounding box center [1151, 421] width 346 height 20
click at [993, 277] on link "Edit" at bounding box center [989, 277] width 22 height 16
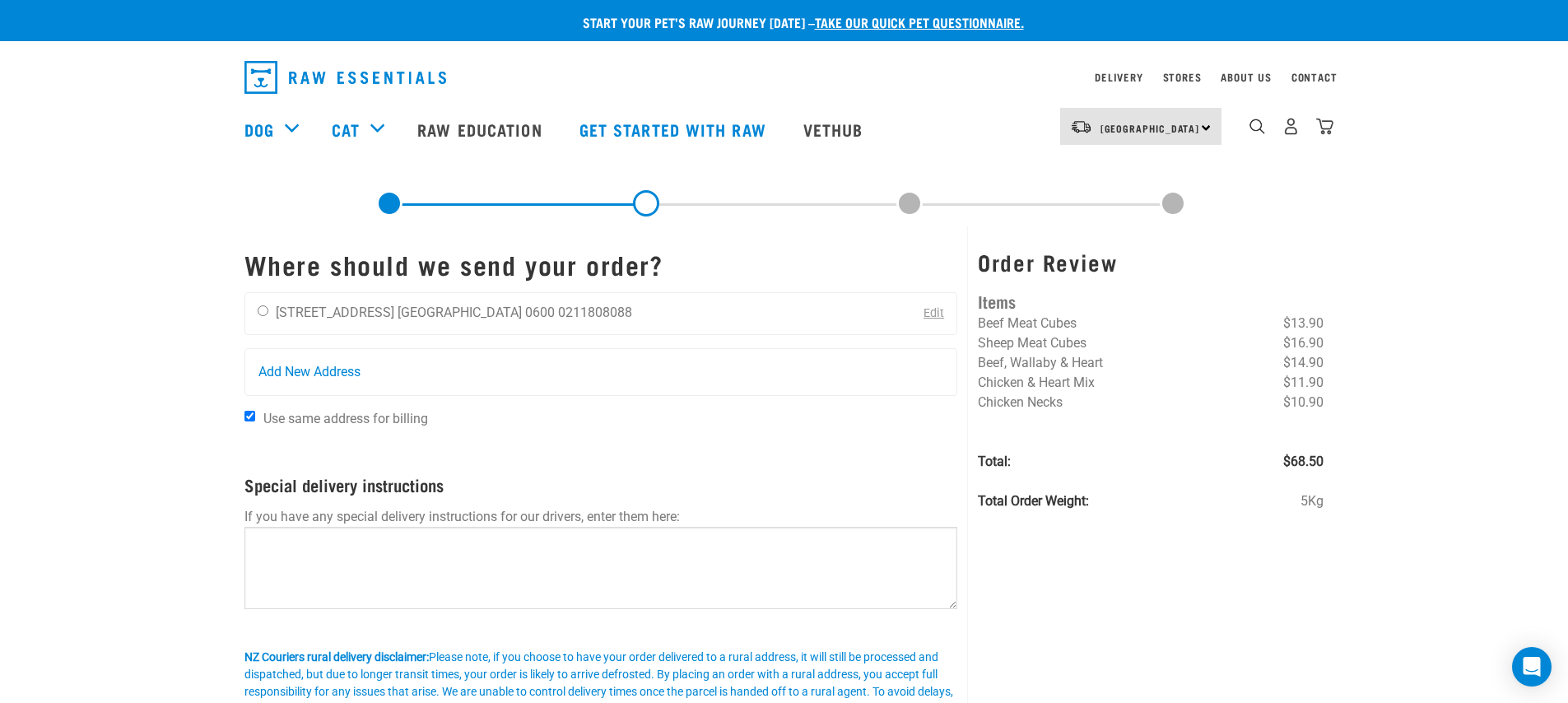
click at [632, 276] on h1 "Where should we send your order?" at bounding box center [601, 264] width 714 height 30
click at [629, 301] on div "Pauline Yiu 24 Ryehill Close Auckland 0600 0211808088 Edit" at bounding box center [601, 314] width 714 height 43
click at [602, 312] on div "Pauline Yiu 24 Ryehill Close Auckland 0600 0211808088 Edit" at bounding box center [601, 314] width 714 height 43
click at [346, 286] on form "Where should we send your order? Pauline Yiu 24 Ryehill Close Auckland 0600 021…" at bounding box center [601, 513] width 714 height 528
click at [266, 312] on input "radio" at bounding box center [263, 311] width 11 height 11
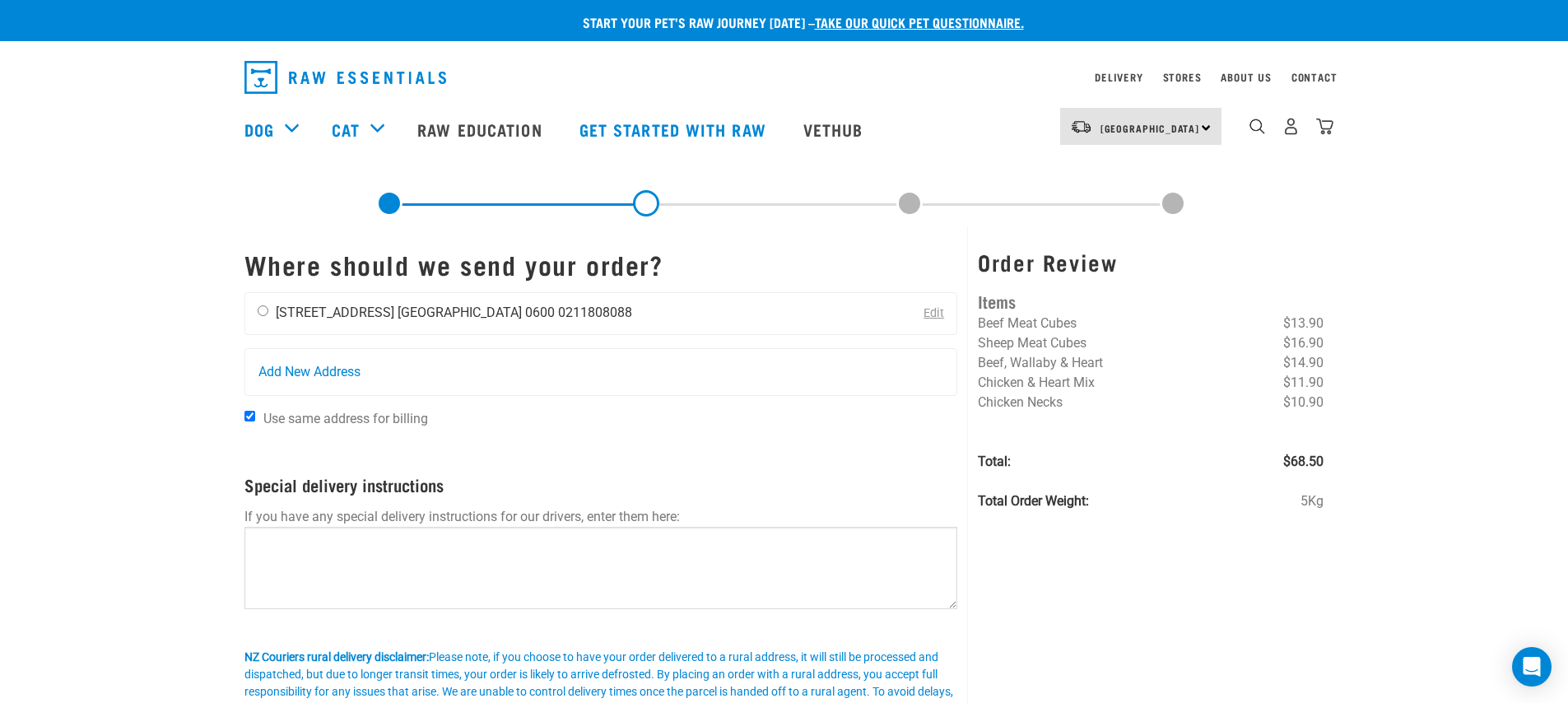
radio input "true"
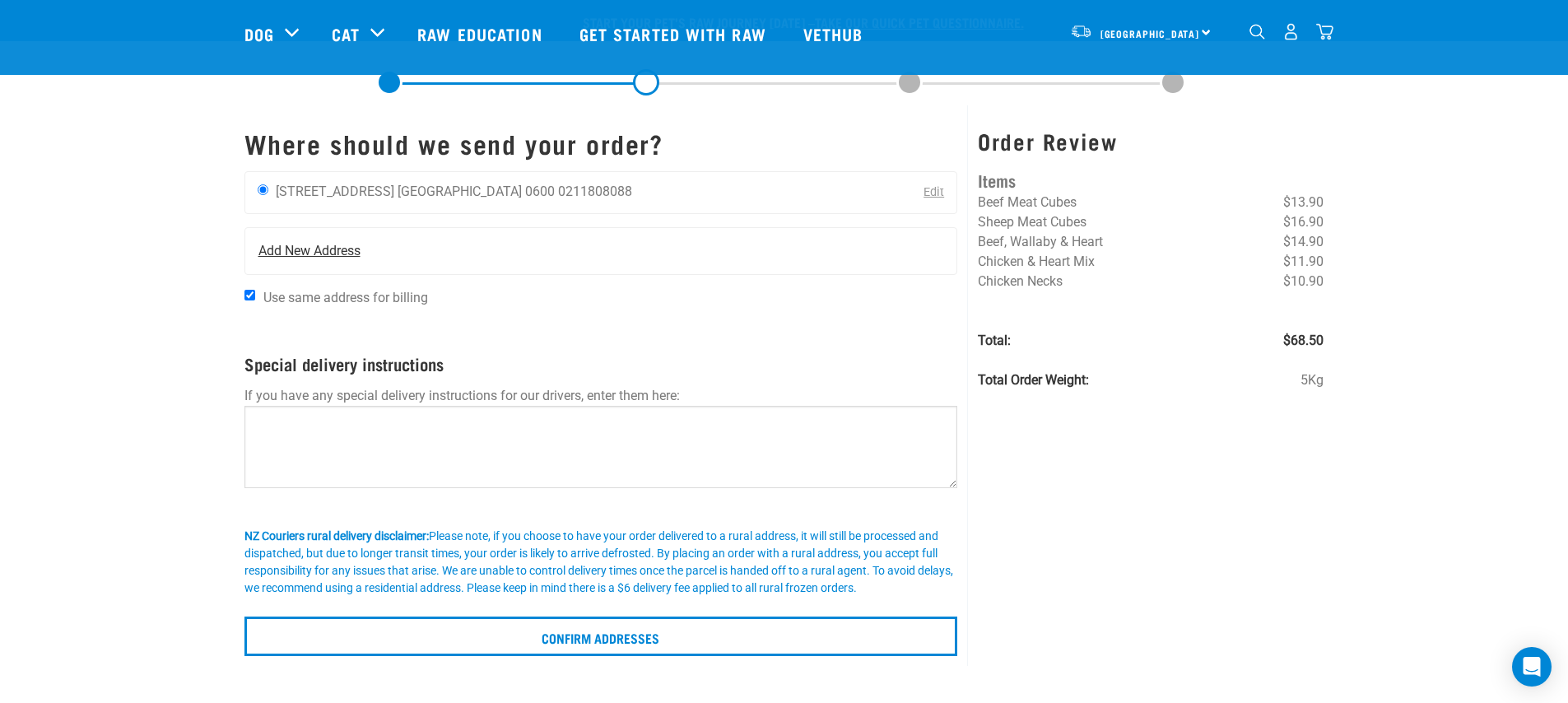
scroll to position [74, 0]
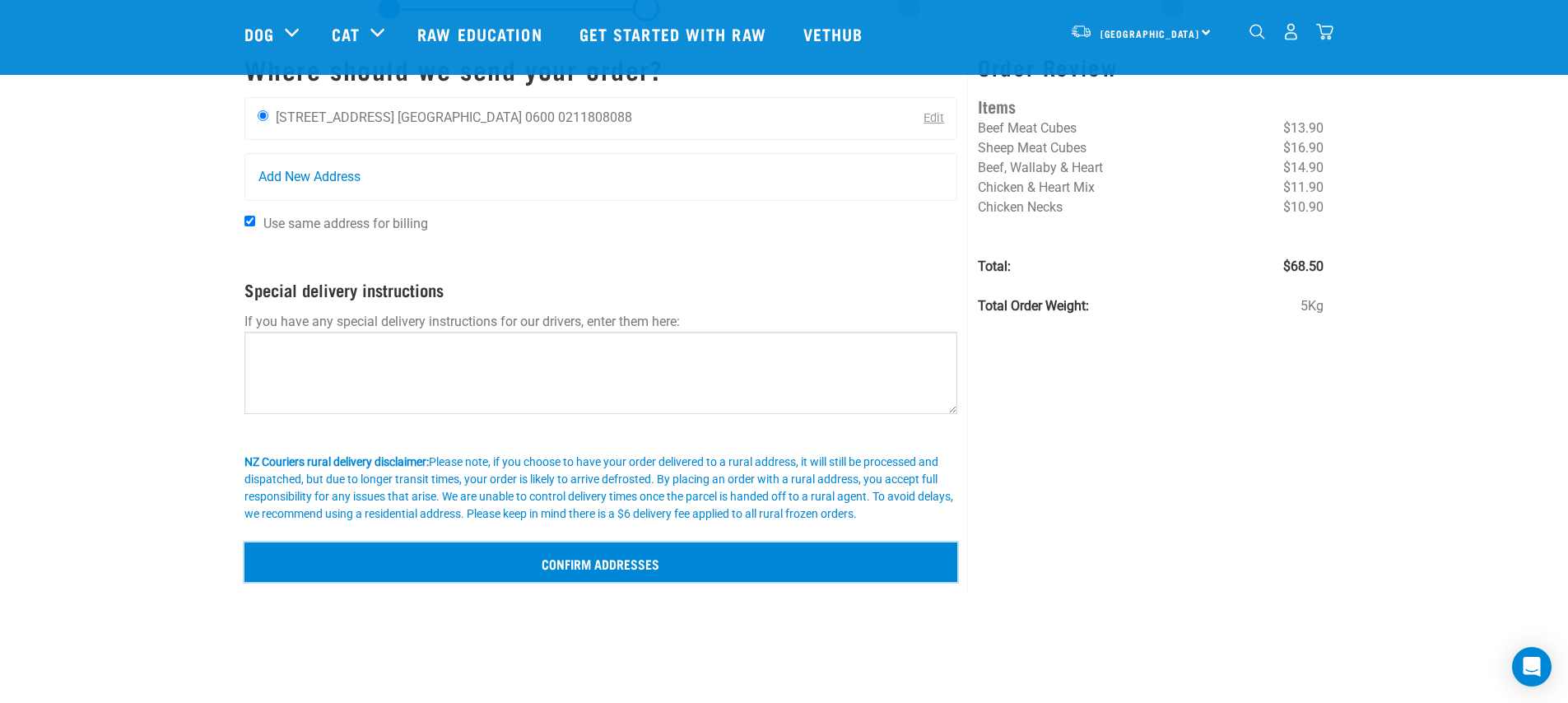
click at [622, 557] on input "Confirm addresses" at bounding box center [601, 563] width 714 height 40
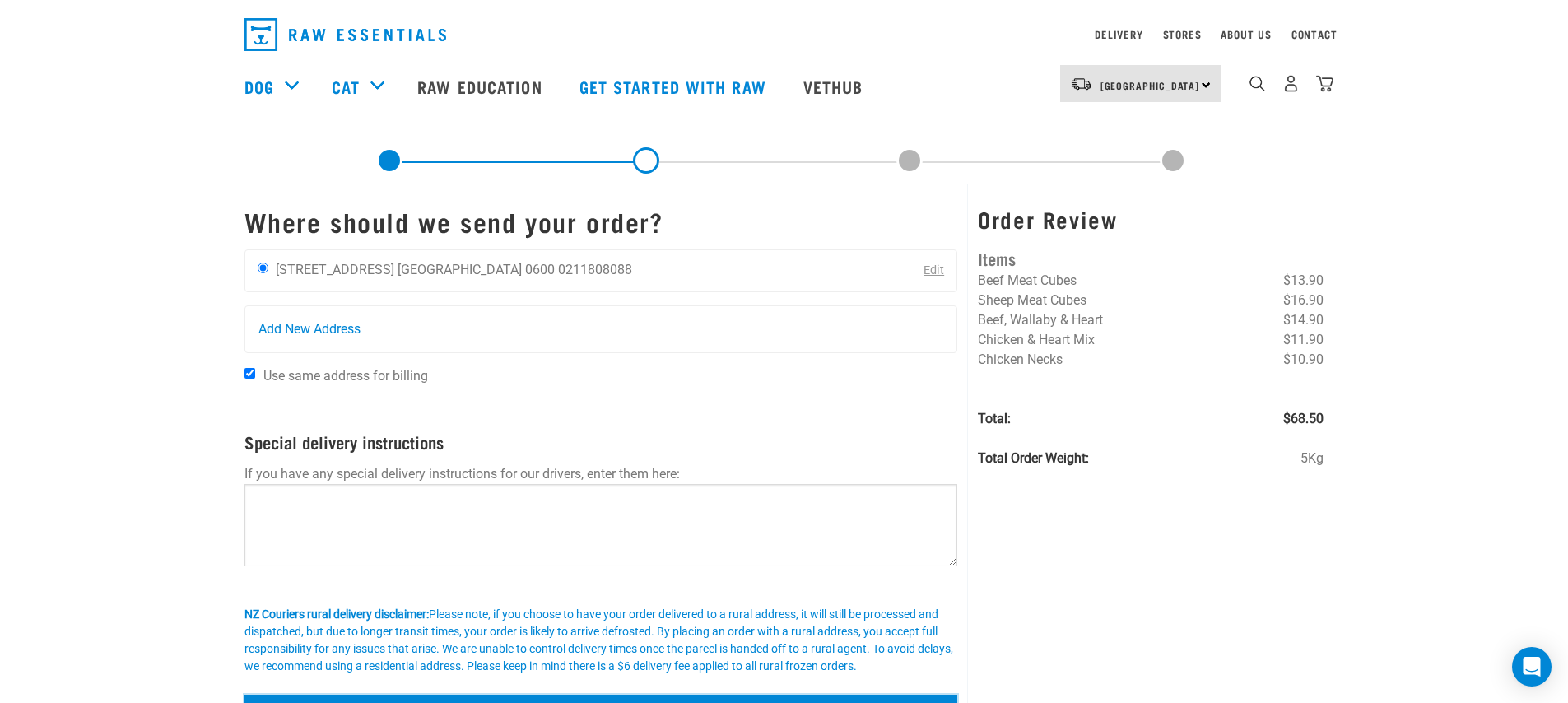
scroll to position [63, 0]
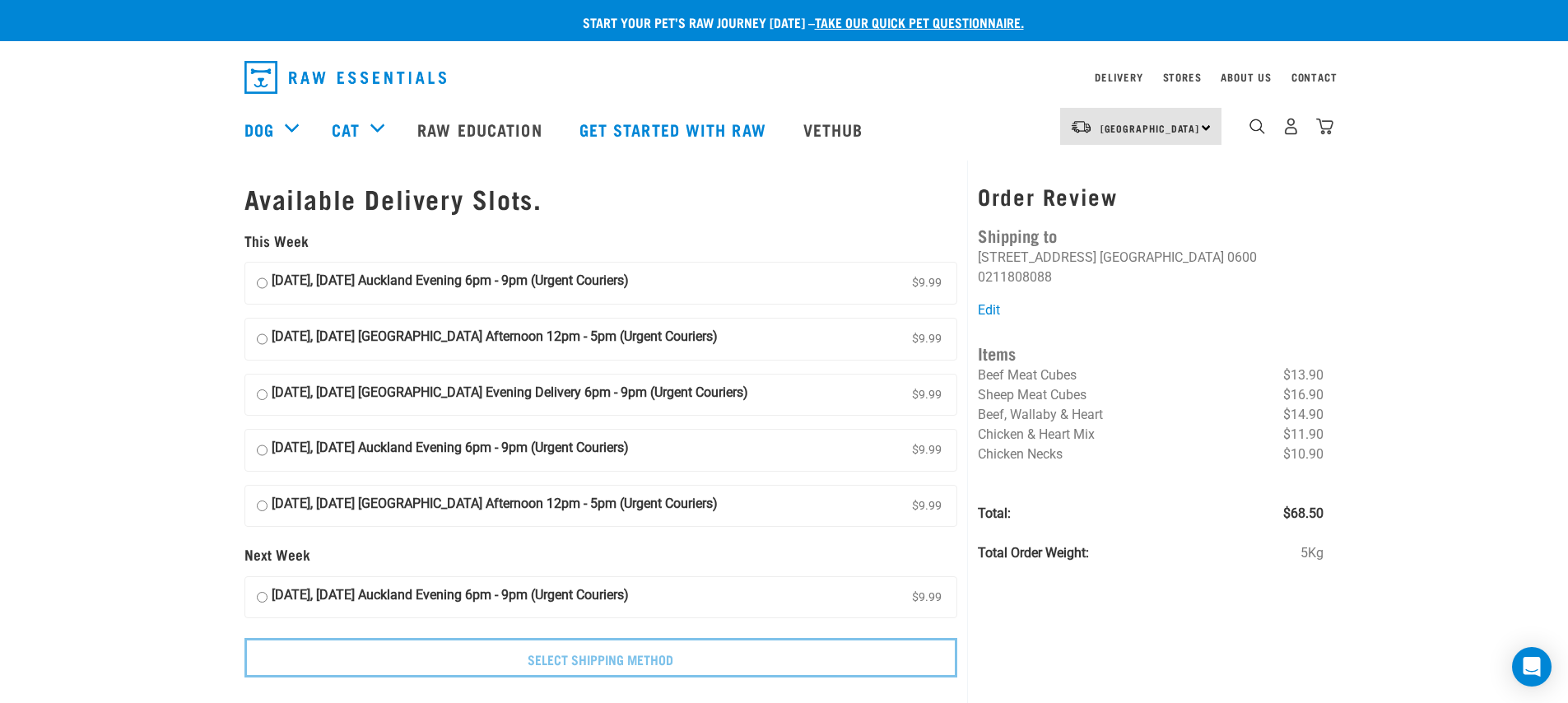
scroll to position [22, 0]
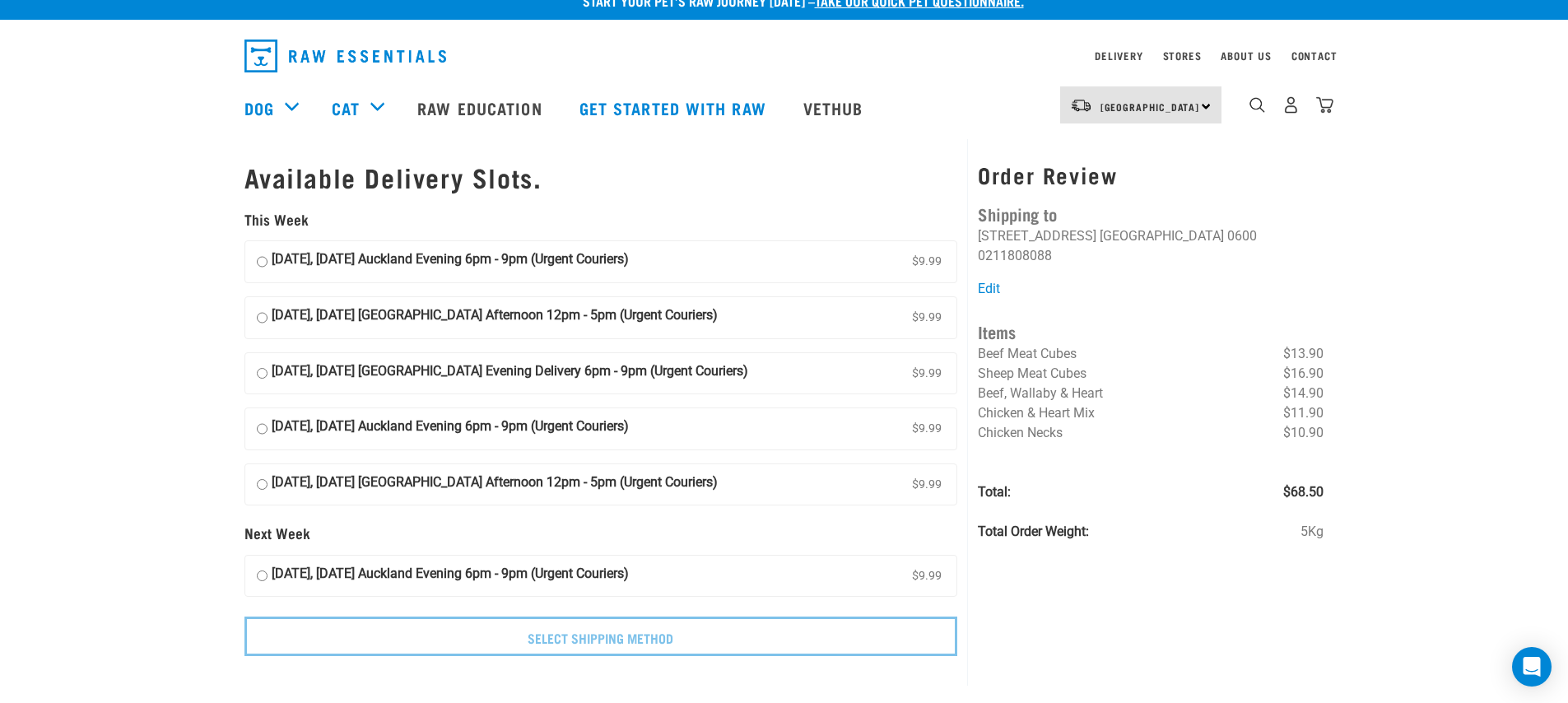
click at [606, 490] on strong "[DATE], [DATE] [GEOGRAPHIC_DATA] Afternoon 12pm - 5pm (Urgent Couriers)" at bounding box center [494, 485] width 446 height 25
click at [268, 490] on input "30 August, Saturday Auckland Afternoon 12pm - 5pm (Urgent Couriers) $9.99" at bounding box center [262, 485] width 11 height 25
radio input "true"
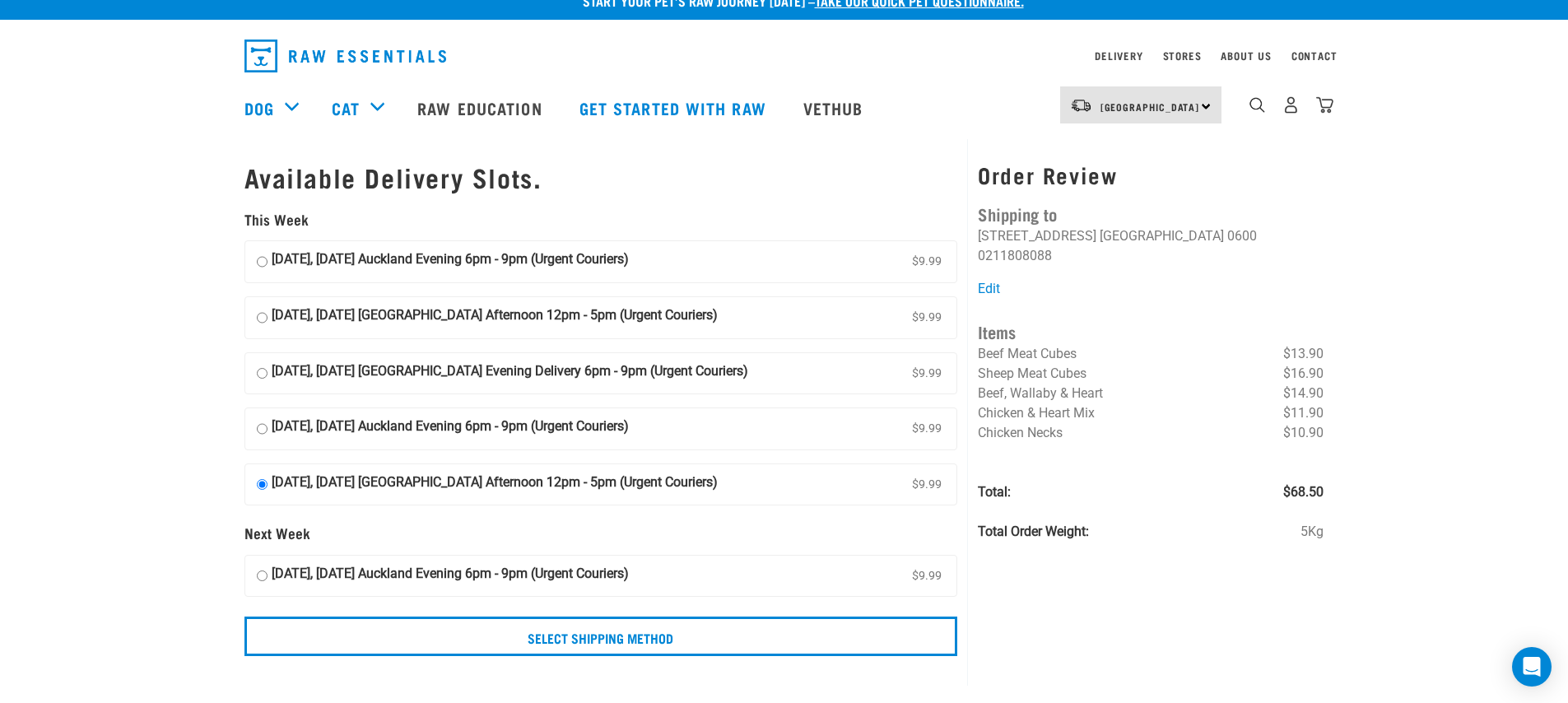
click at [1075, 657] on div "Order Review Shipping to Pauline Yiu 24 Ryehill Close Auckland 0600 0211808088 …" at bounding box center [1150, 412] width 366 height 548
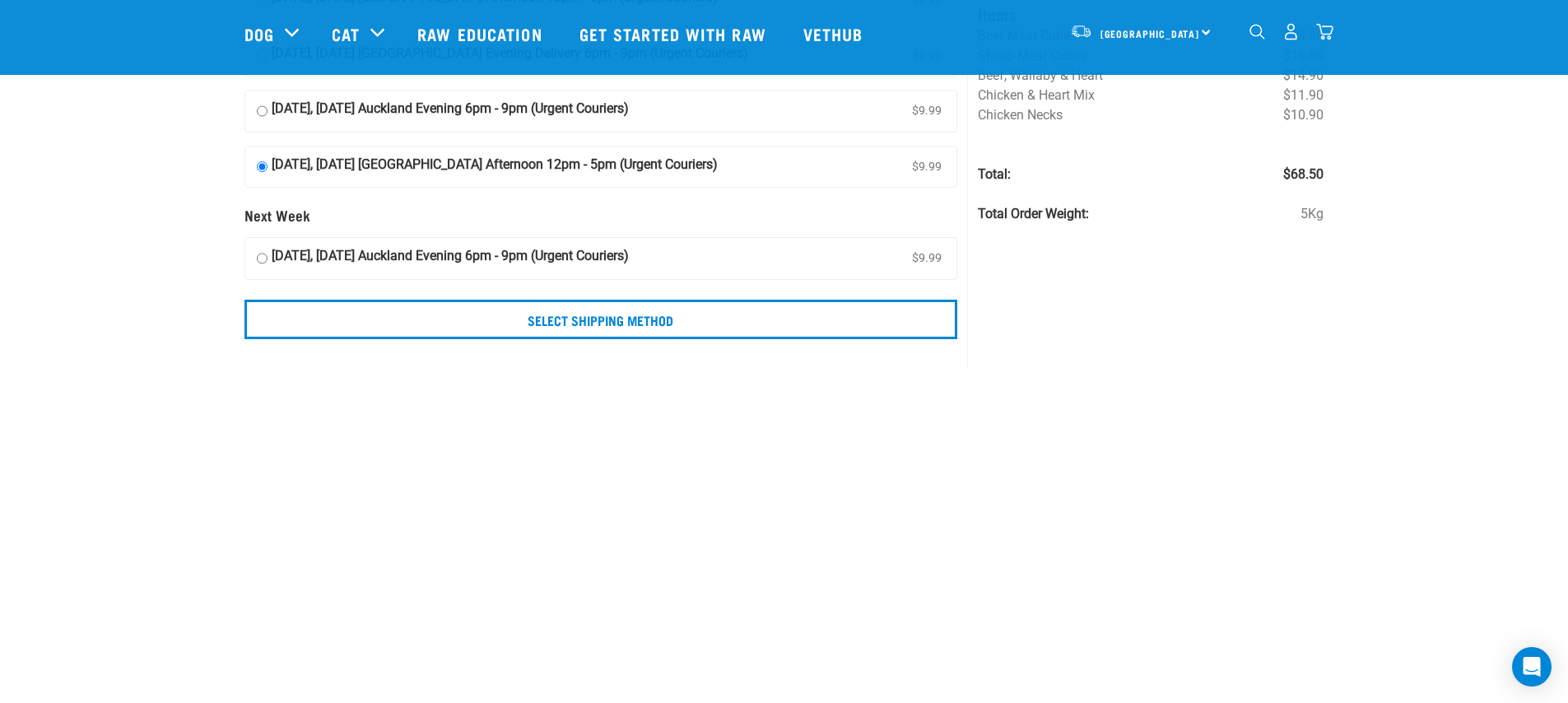
scroll to position [0, 0]
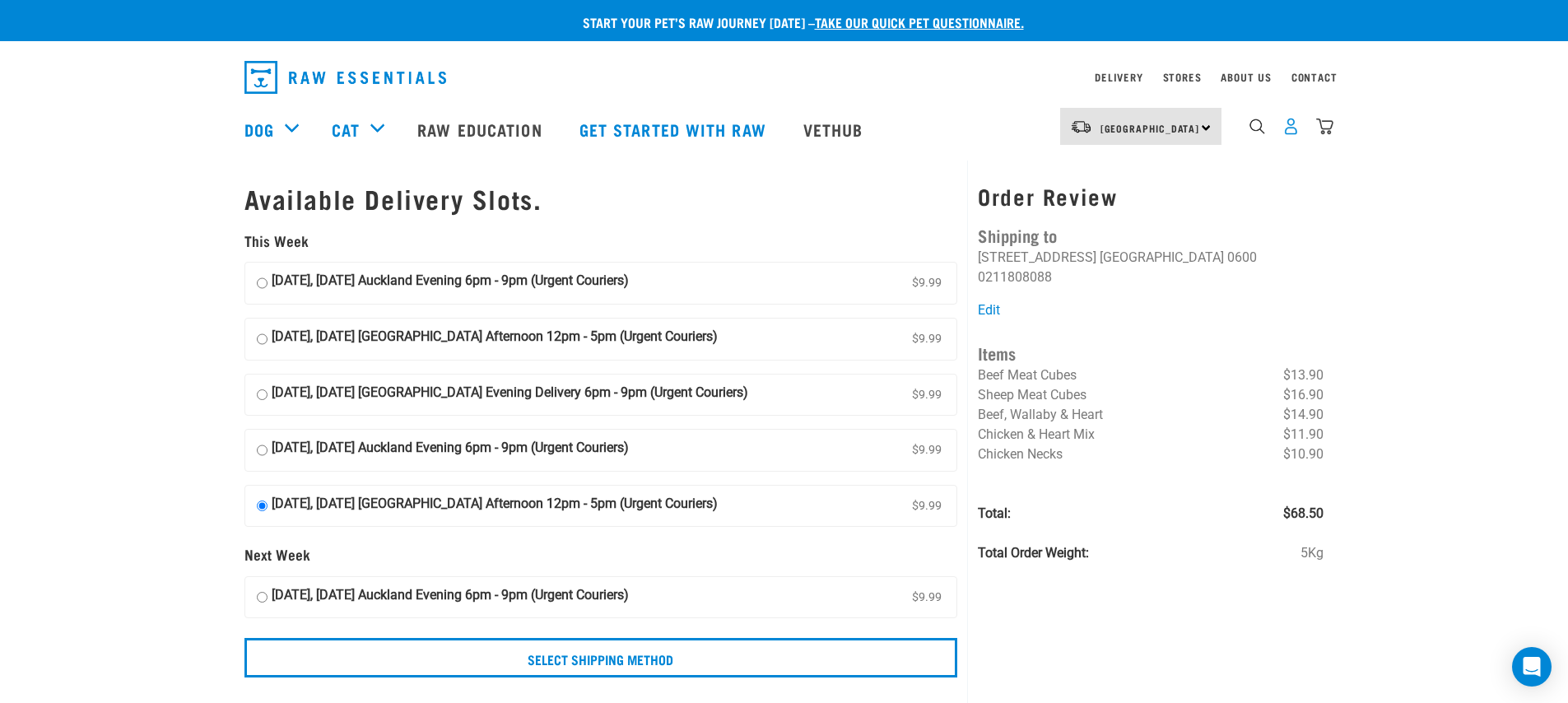
click at [1295, 133] on img "dropdown navigation" at bounding box center [1291, 126] width 17 height 17
